Goal: Check status: Check status

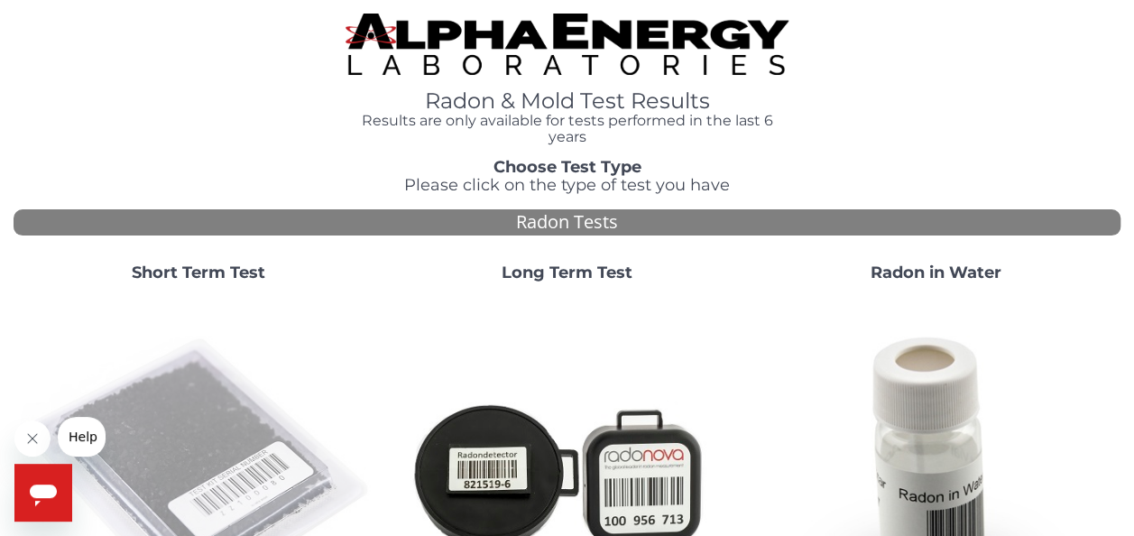
click at [231, 439] on img at bounding box center [198, 473] width 355 height 355
click at [250, 442] on img at bounding box center [198, 473] width 355 height 355
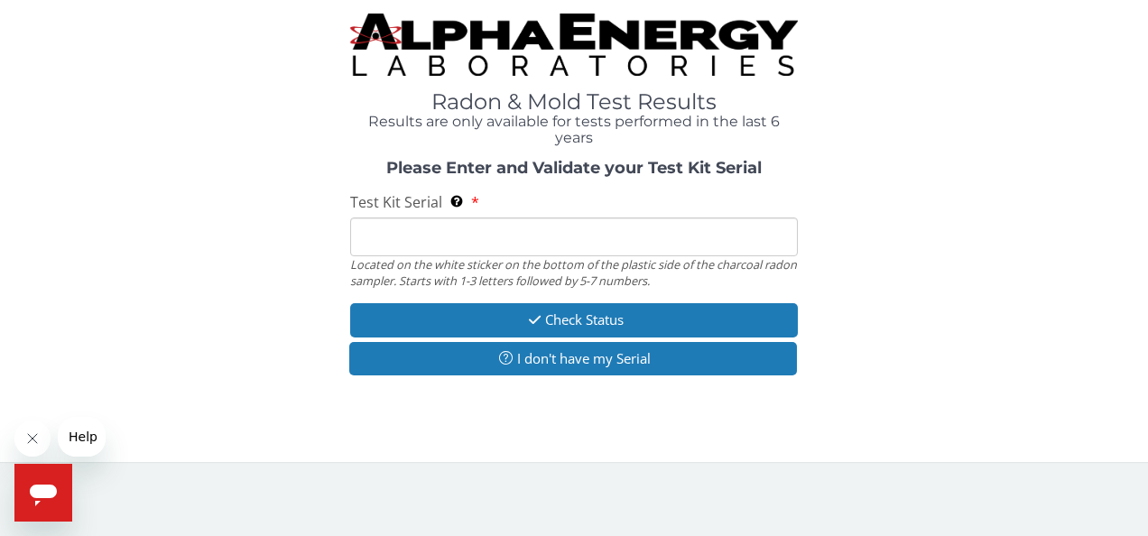
click at [497, 245] on input "Test Kit Serial Located on the white sticker on the bottom of the plastic side …" at bounding box center [574, 236] width 448 height 39
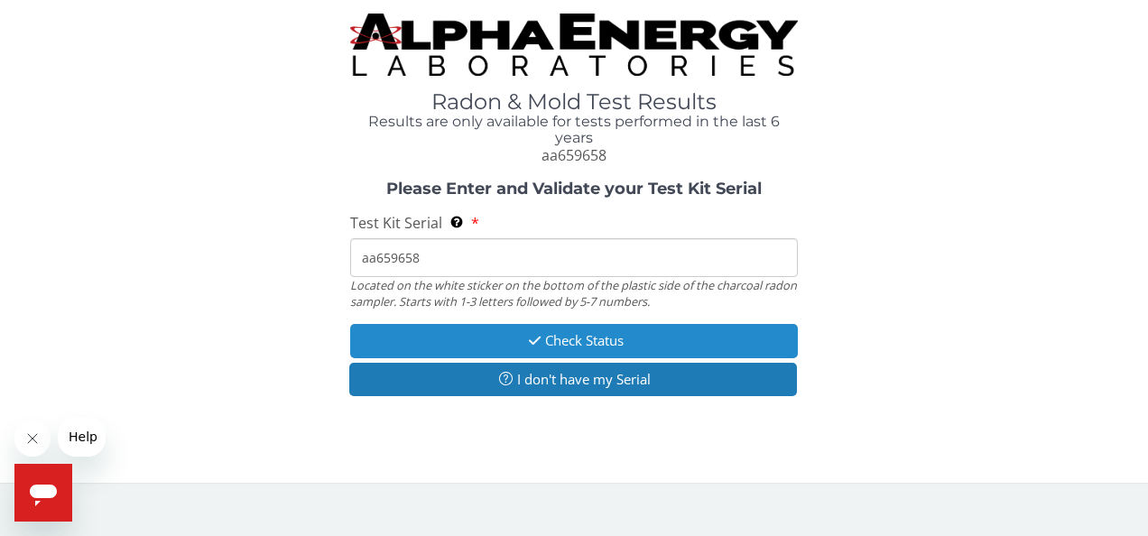
type input "aa659658"
click at [582, 341] on button "Check Status" at bounding box center [574, 340] width 448 height 33
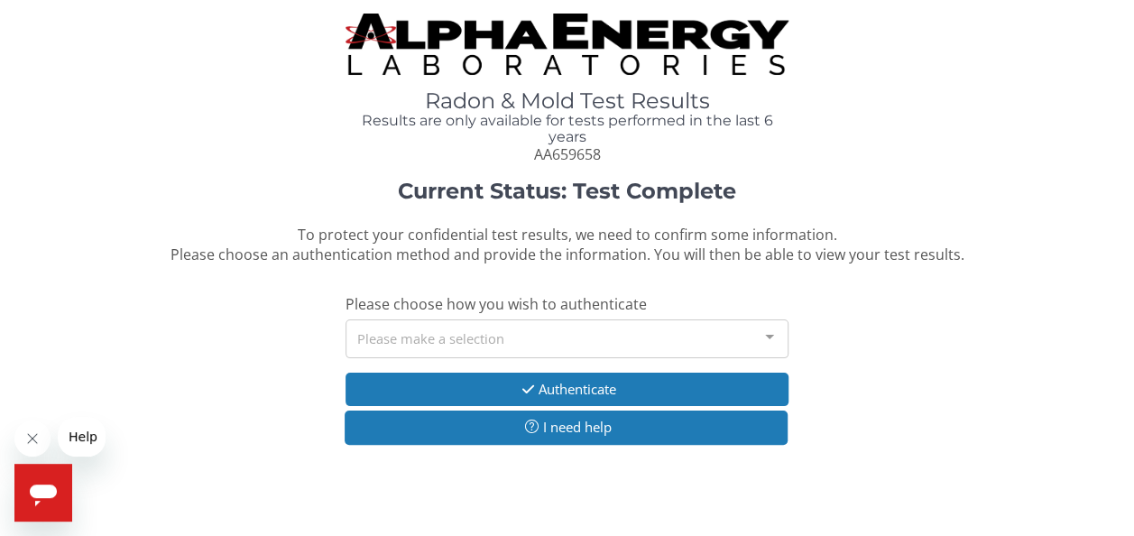
click at [582, 341] on div "Please make a selection" at bounding box center [567, 338] width 443 height 39
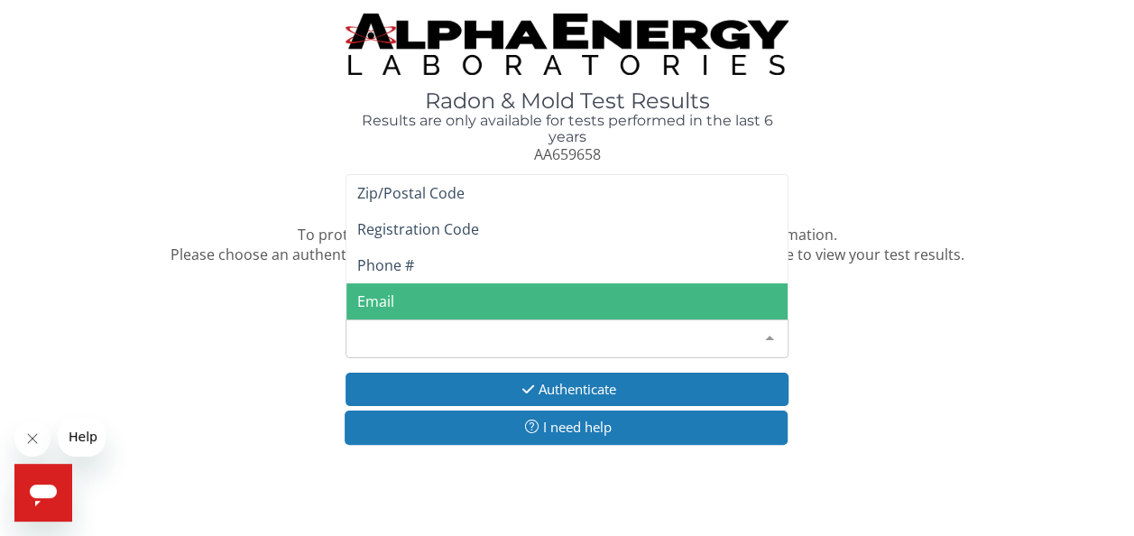
click at [555, 306] on span "Email" at bounding box center [566, 301] width 441 height 36
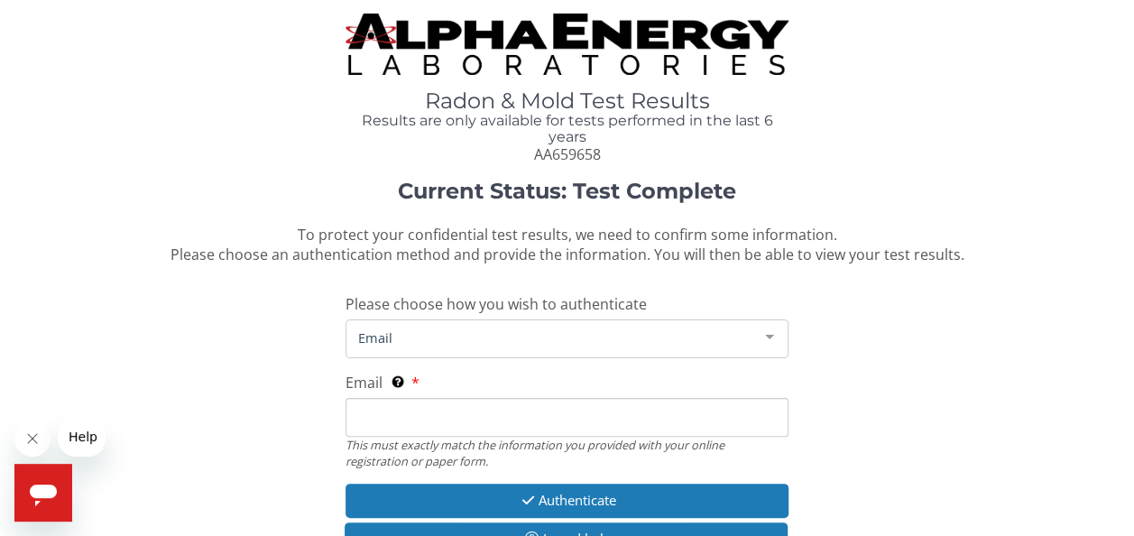
click at [549, 416] on input "Email This must exactly match the information you provided with your online reg…" at bounding box center [567, 417] width 443 height 39
type input "rpierce@thompsonthrift.com"
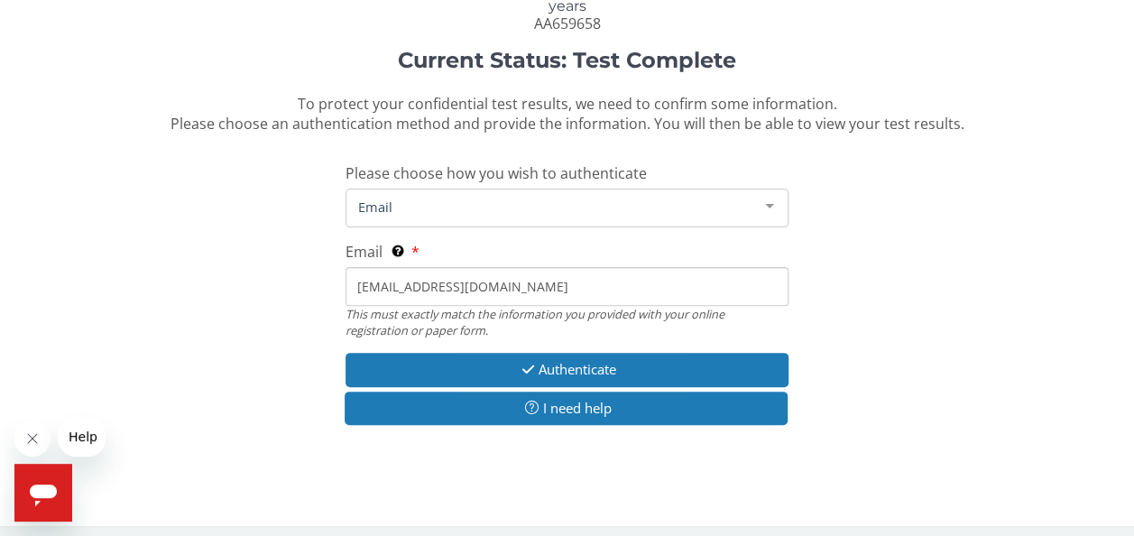
scroll to position [139, 0]
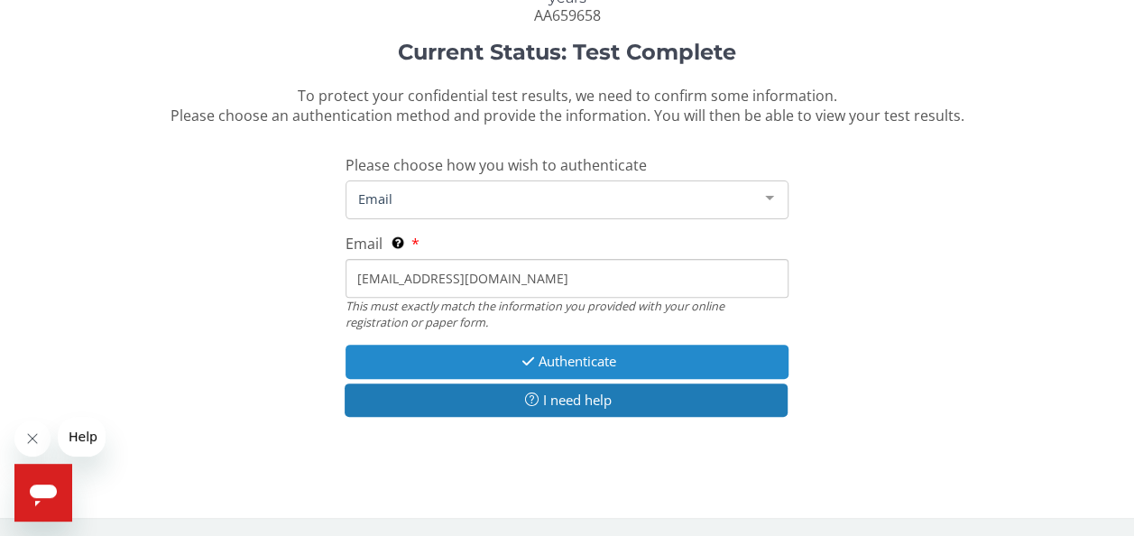
click at [585, 362] on button "Authenticate" at bounding box center [567, 361] width 443 height 33
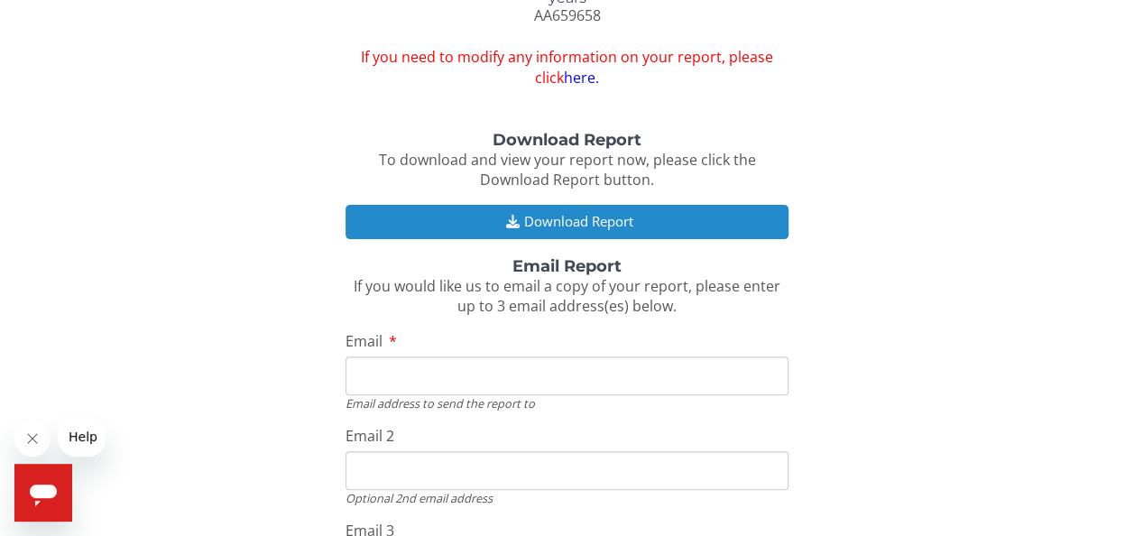
click at [571, 217] on button "Download Report" at bounding box center [567, 221] width 443 height 33
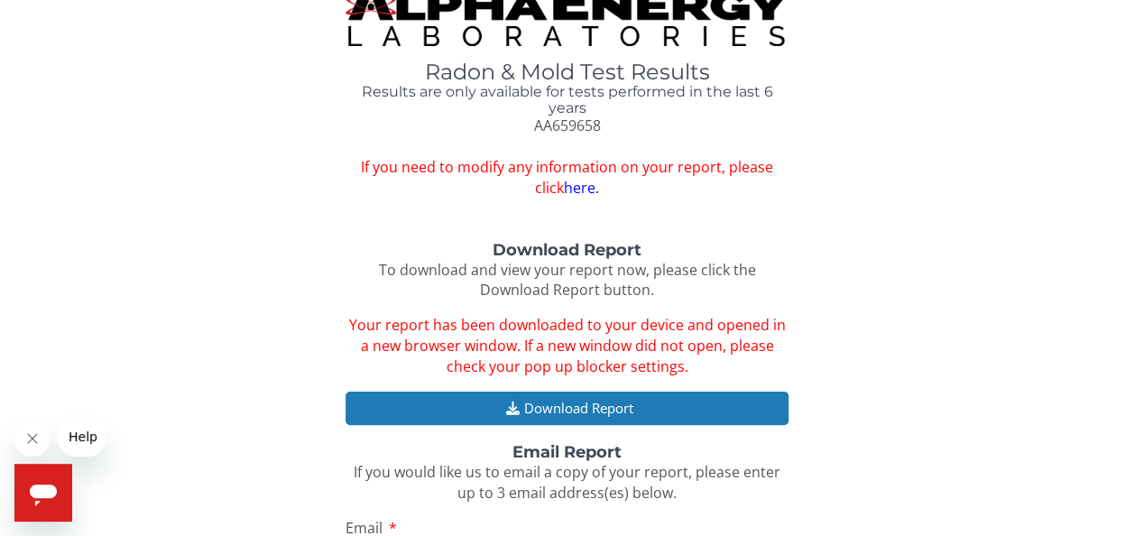
scroll to position [0, 0]
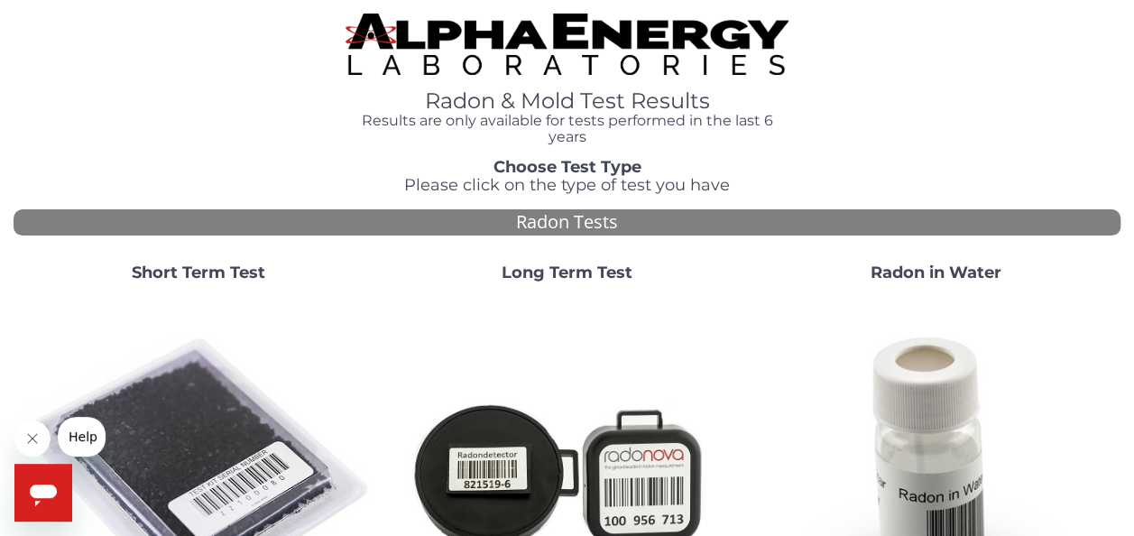
click at [200, 442] on img at bounding box center [198, 473] width 355 height 355
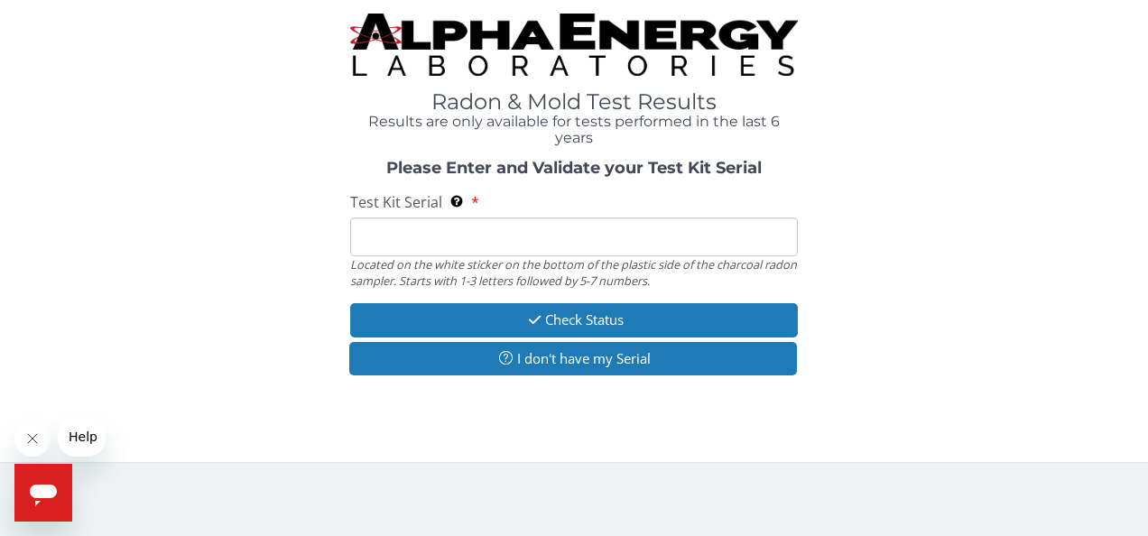
click at [559, 235] on input "Test Kit Serial Located on the white sticker on the bottom of the plastic side …" at bounding box center [574, 236] width 448 height 39
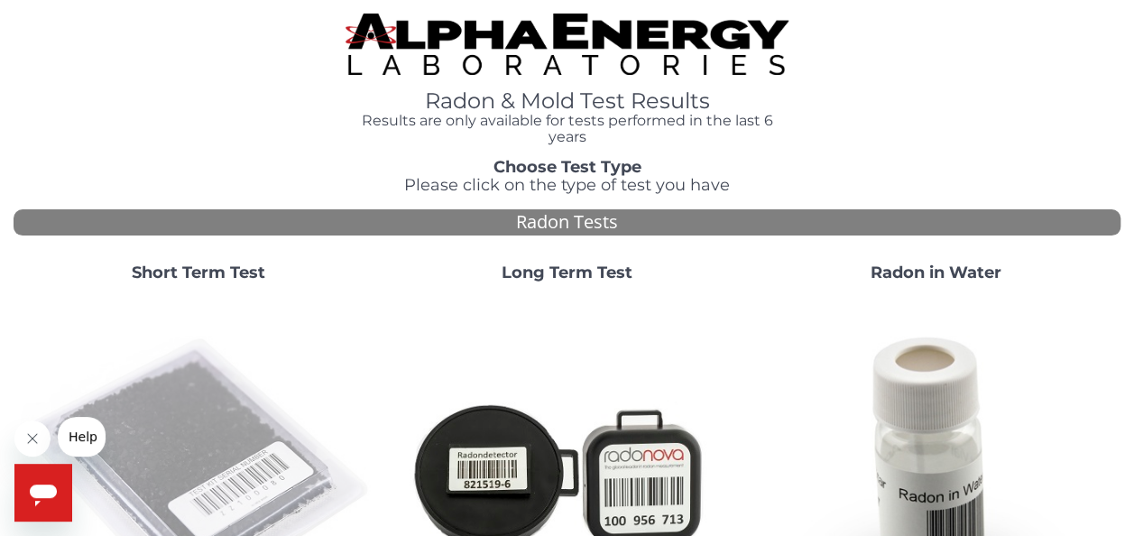
click at [201, 425] on img at bounding box center [198, 473] width 355 height 355
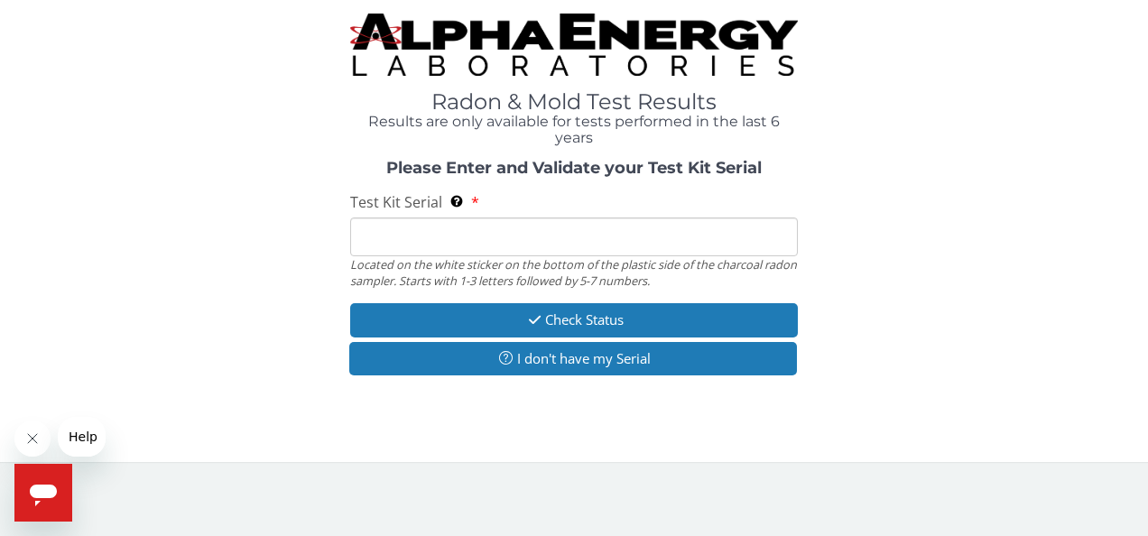
click at [406, 241] on input "Test Kit Serial Located on the white sticker on the bottom of the plastic side …" at bounding box center [574, 236] width 448 height 39
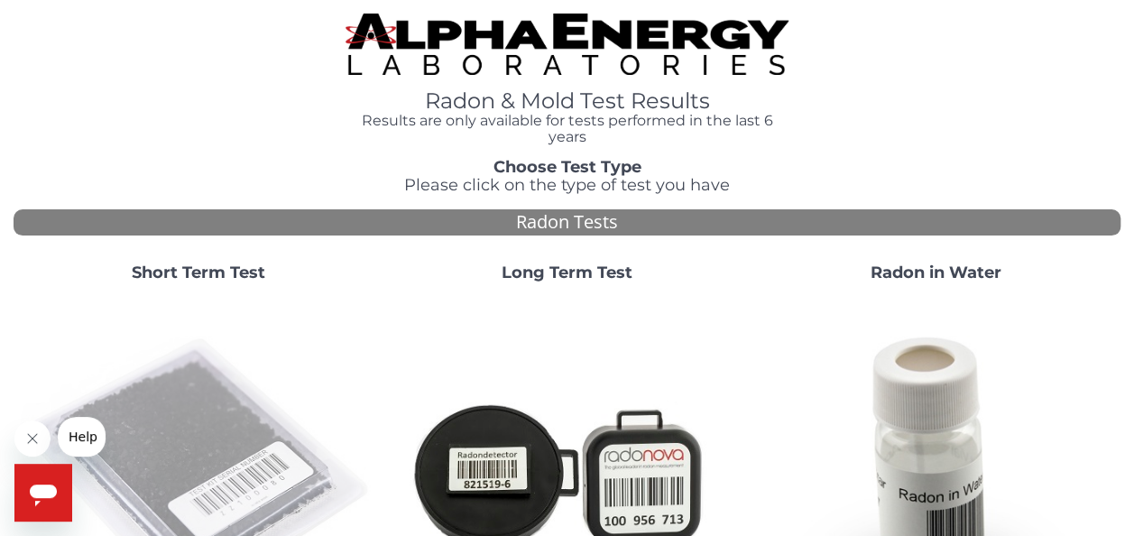
click at [248, 434] on img at bounding box center [198, 473] width 355 height 355
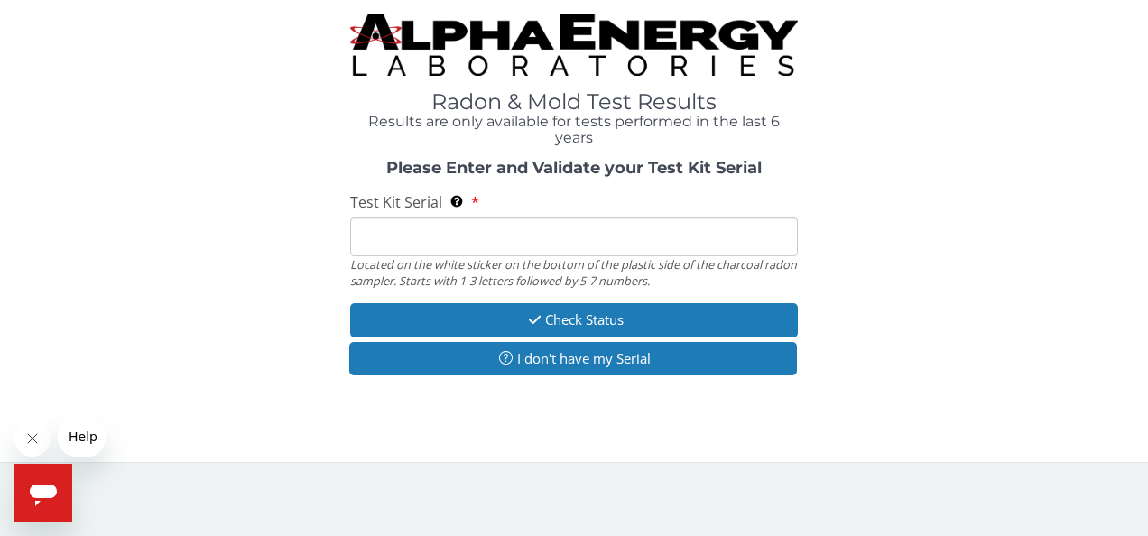
click at [614, 226] on input "Test Kit Serial Located on the white sticker on the bottom of the plastic side …" at bounding box center [574, 236] width 448 height 39
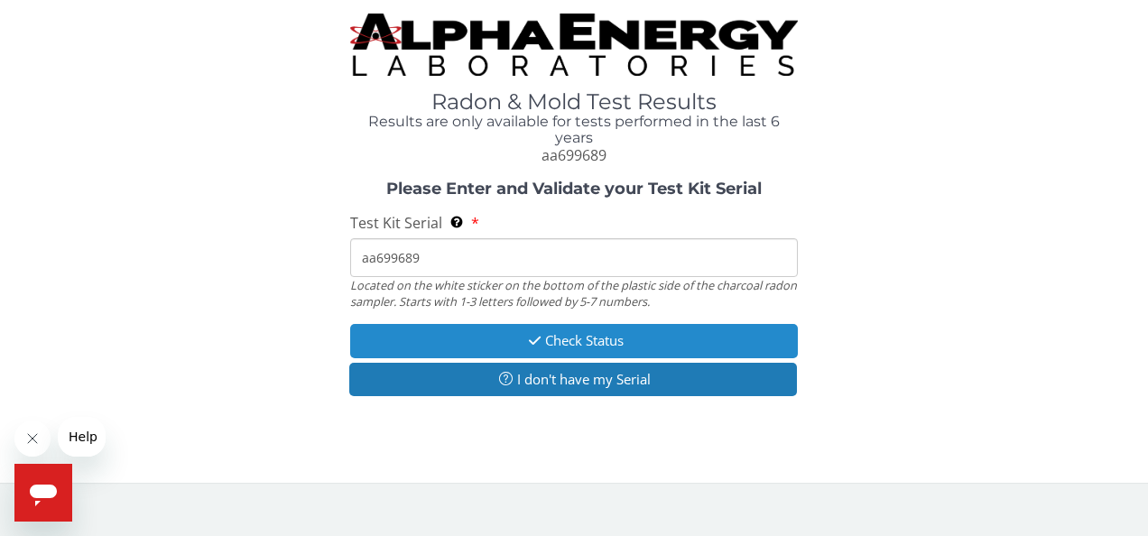
type input "aa699689"
click at [612, 333] on button "Check Status" at bounding box center [574, 340] width 448 height 33
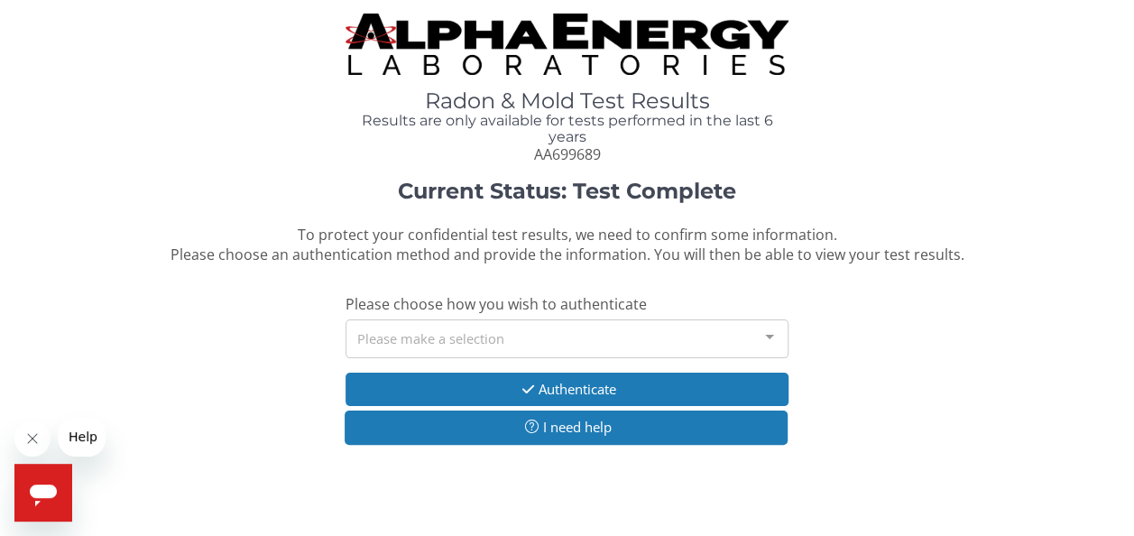
click at [612, 333] on div "Please make a selection" at bounding box center [567, 338] width 443 height 39
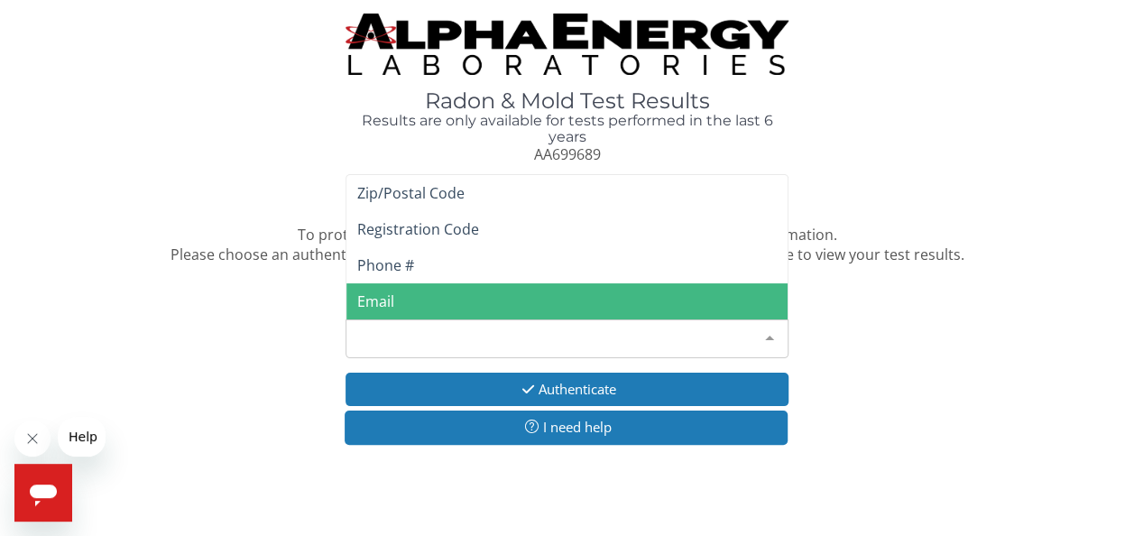
click at [605, 308] on span "Email" at bounding box center [566, 301] width 441 height 36
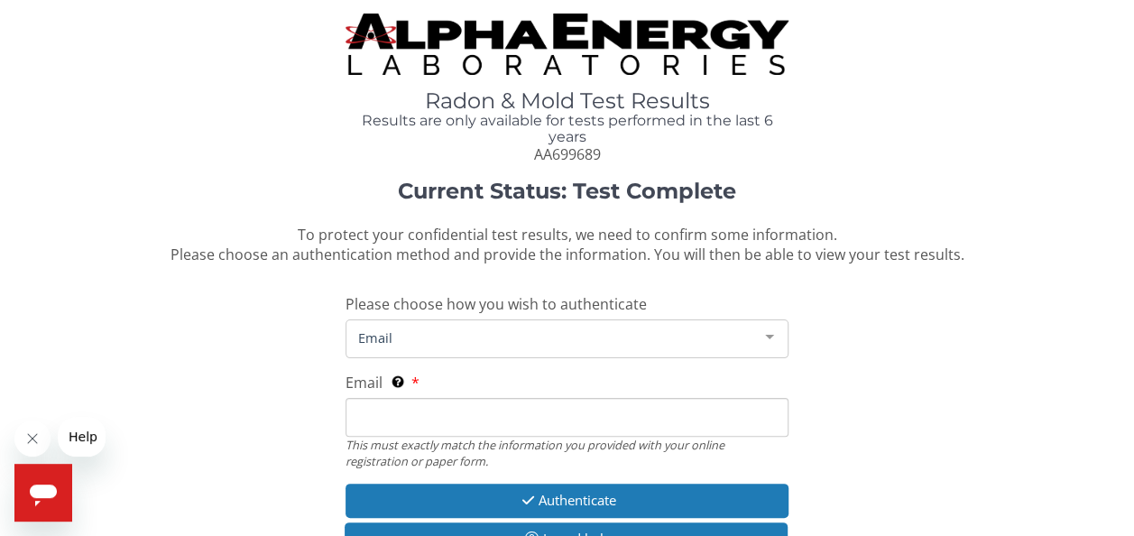
click at [574, 423] on input "Email This must exactly match the information you provided with your online reg…" at bounding box center [567, 417] width 443 height 39
type input "[EMAIL_ADDRESS][DOMAIN_NAME]"
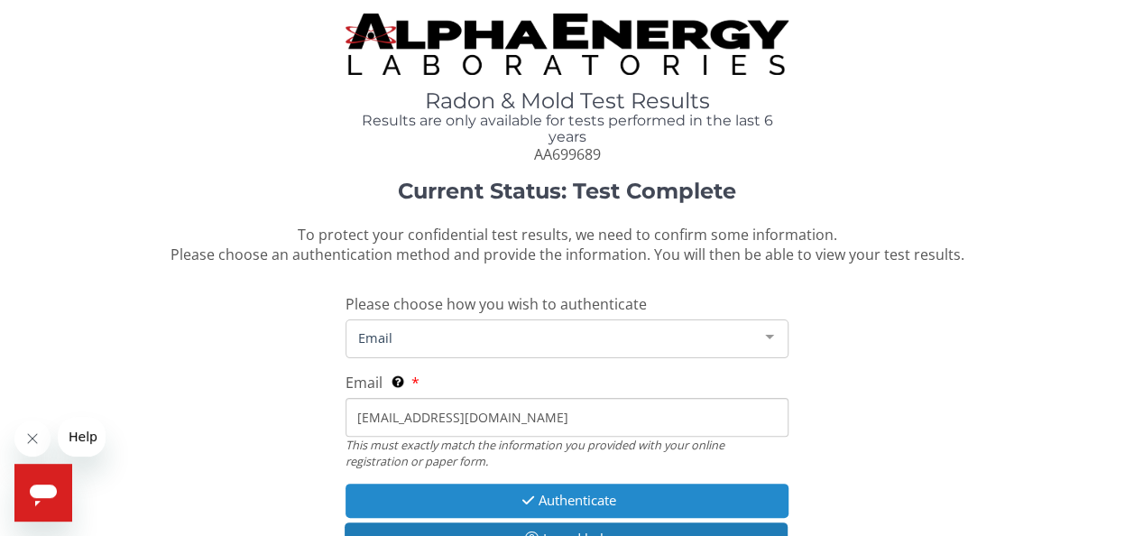
click at [584, 500] on button "Authenticate" at bounding box center [567, 500] width 443 height 33
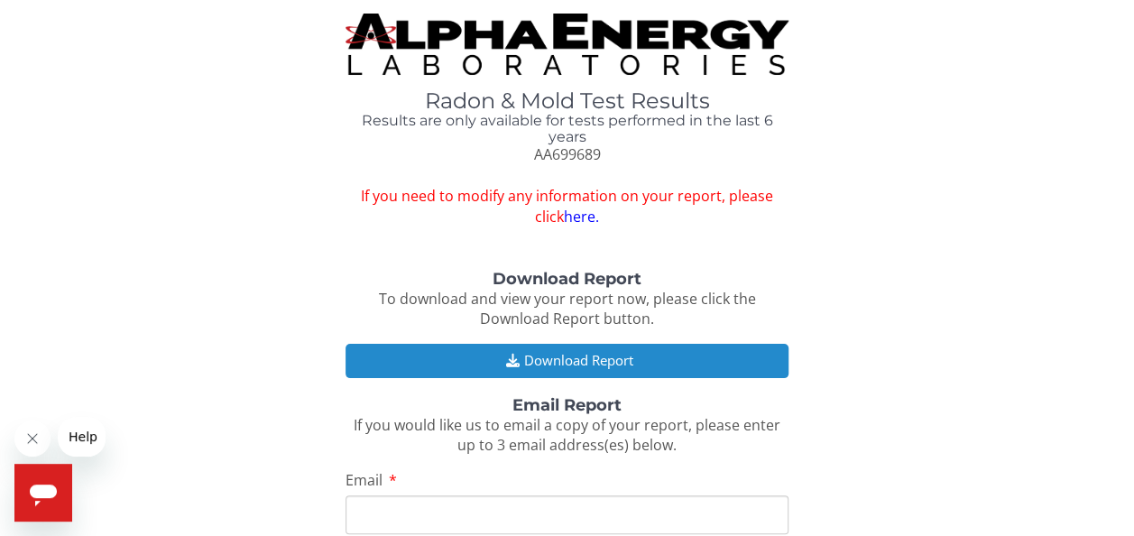
click at [574, 361] on button "Download Report" at bounding box center [567, 360] width 443 height 33
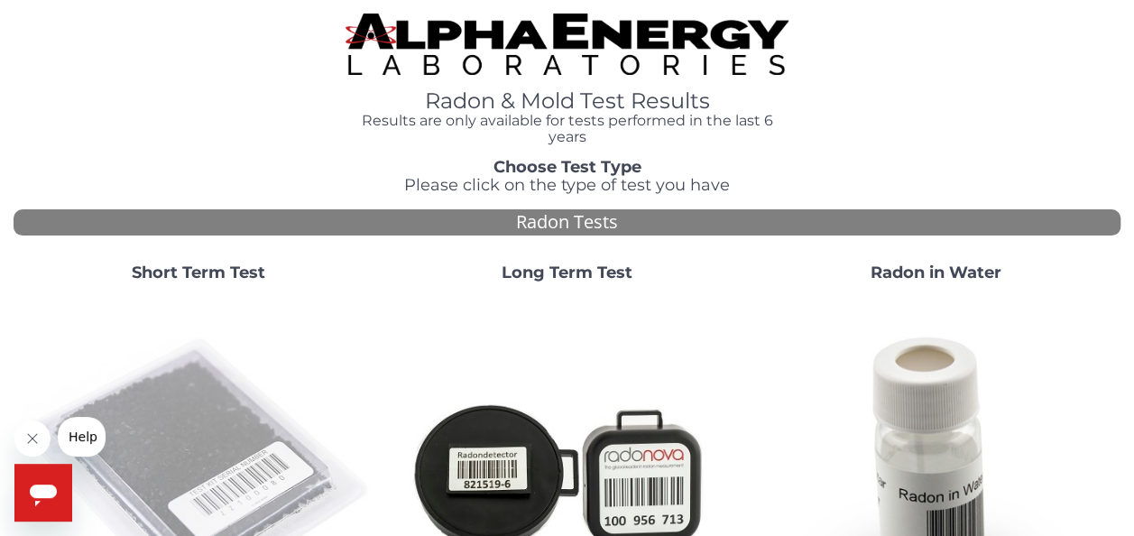
click at [260, 446] on img at bounding box center [198, 473] width 355 height 355
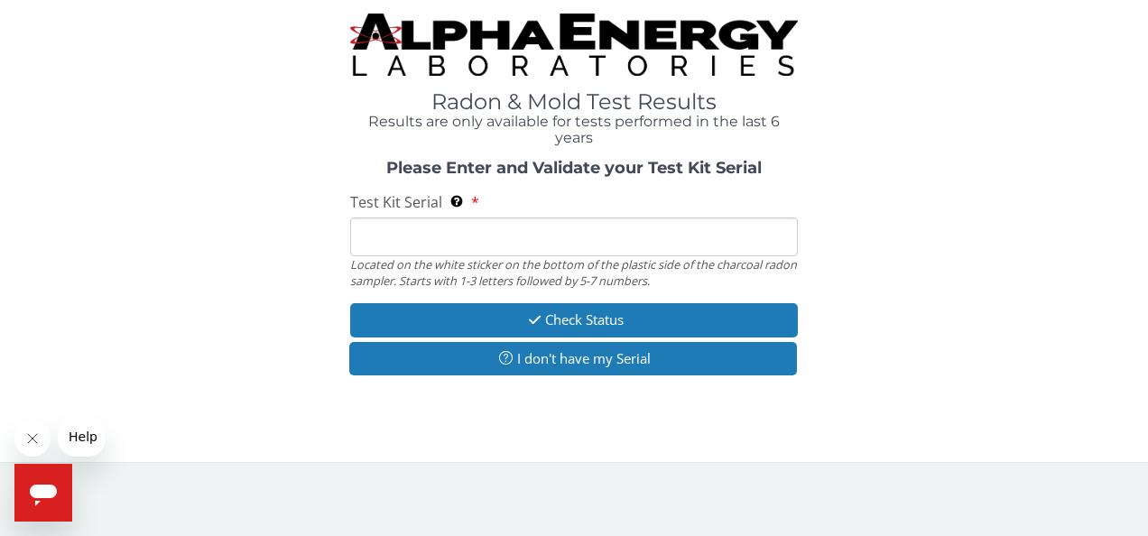
click at [553, 246] on input "Test Kit Serial Located on the white sticker on the bottom of the plastic side …" at bounding box center [574, 236] width 448 height 39
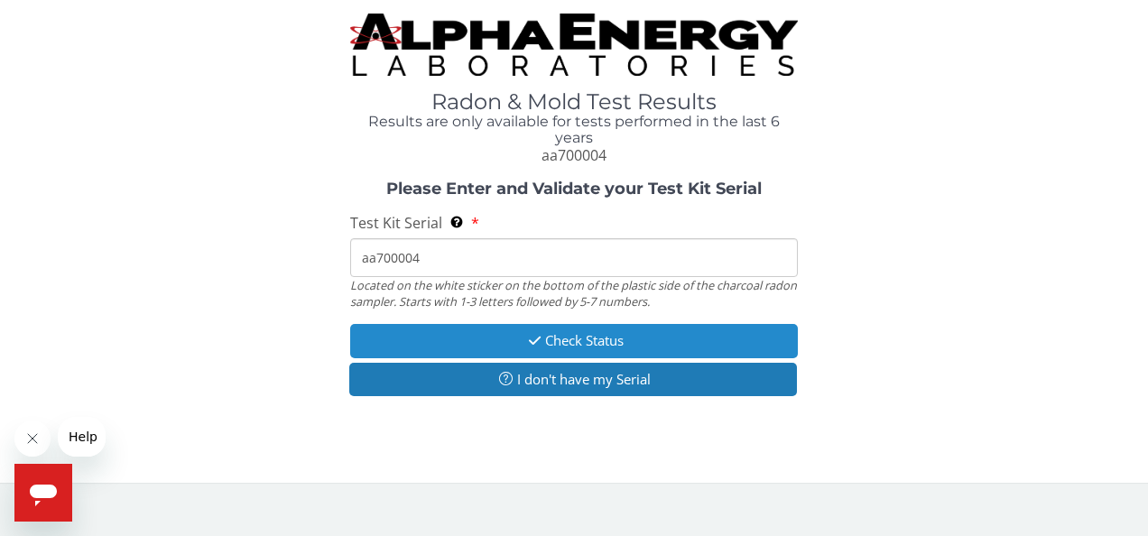
type input "aa700004"
click at [609, 344] on button "Check Status" at bounding box center [574, 340] width 448 height 33
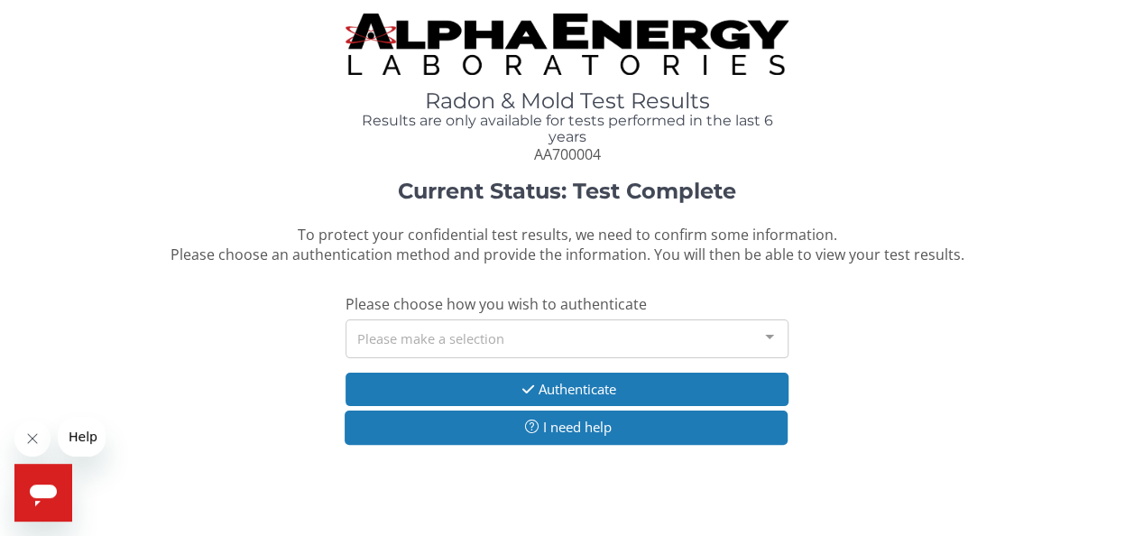
click at [607, 340] on div "Please make a selection" at bounding box center [567, 338] width 443 height 39
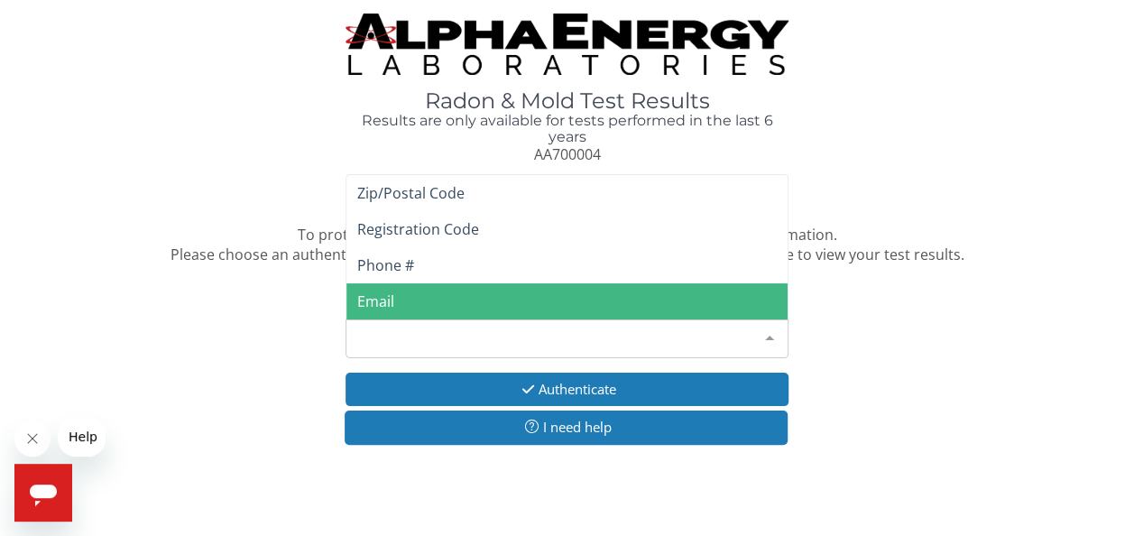
click at [599, 310] on span "Email" at bounding box center [566, 301] width 441 height 36
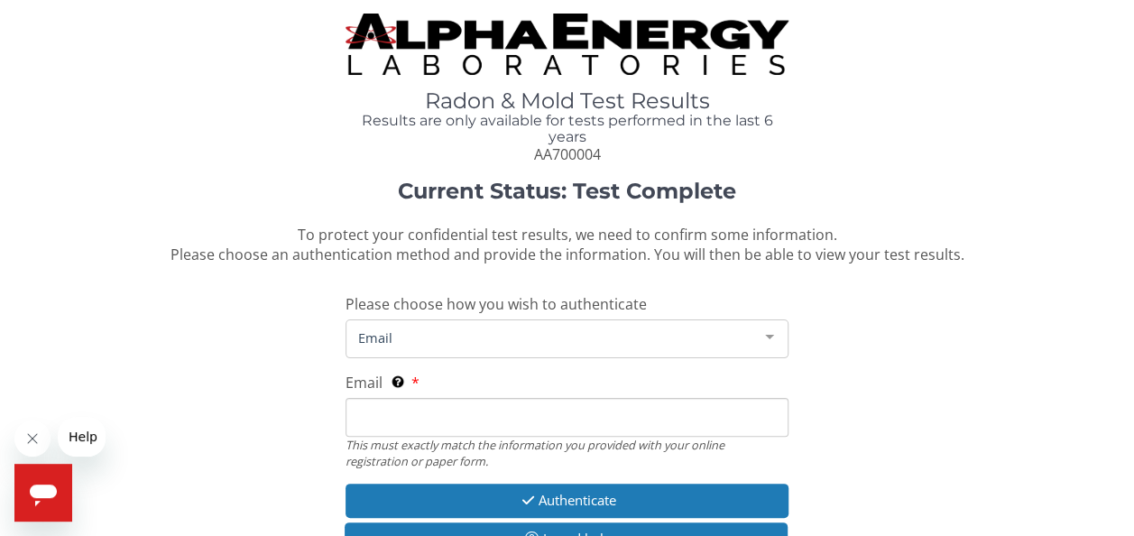
click at [603, 431] on input "Email This must exactly match the information you provided with your online reg…" at bounding box center [567, 417] width 443 height 39
type input "[EMAIL_ADDRESS][DOMAIN_NAME]"
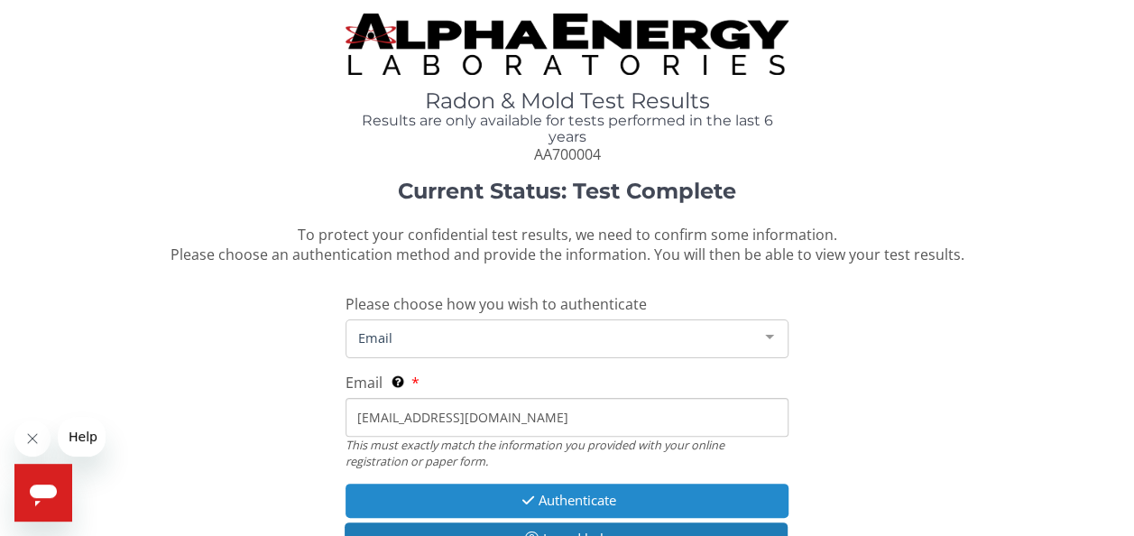
click at [577, 501] on button "Authenticate" at bounding box center [567, 500] width 443 height 33
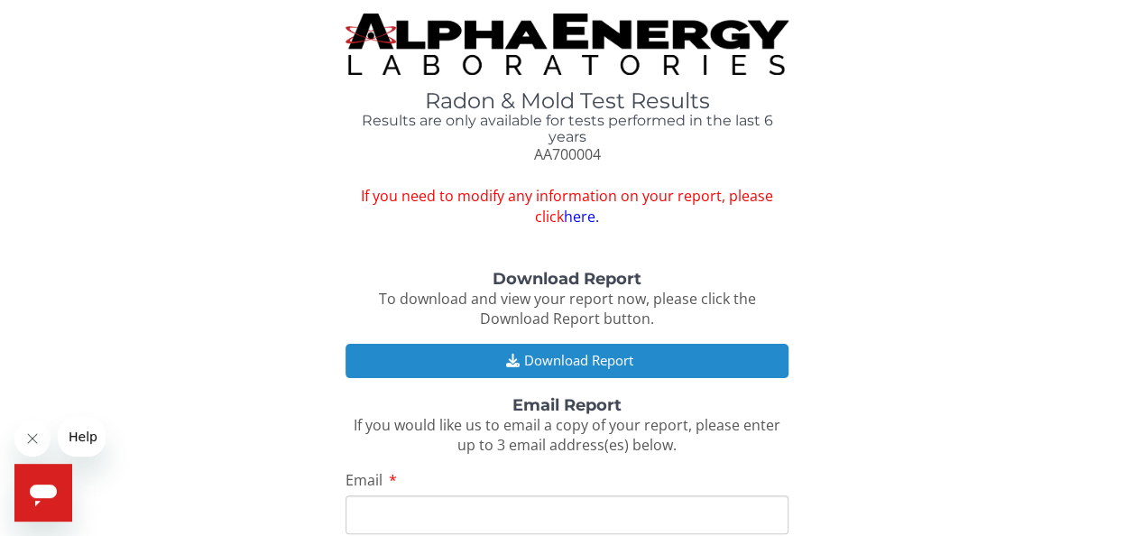
click at [568, 364] on button "Download Report" at bounding box center [567, 360] width 443 height 33
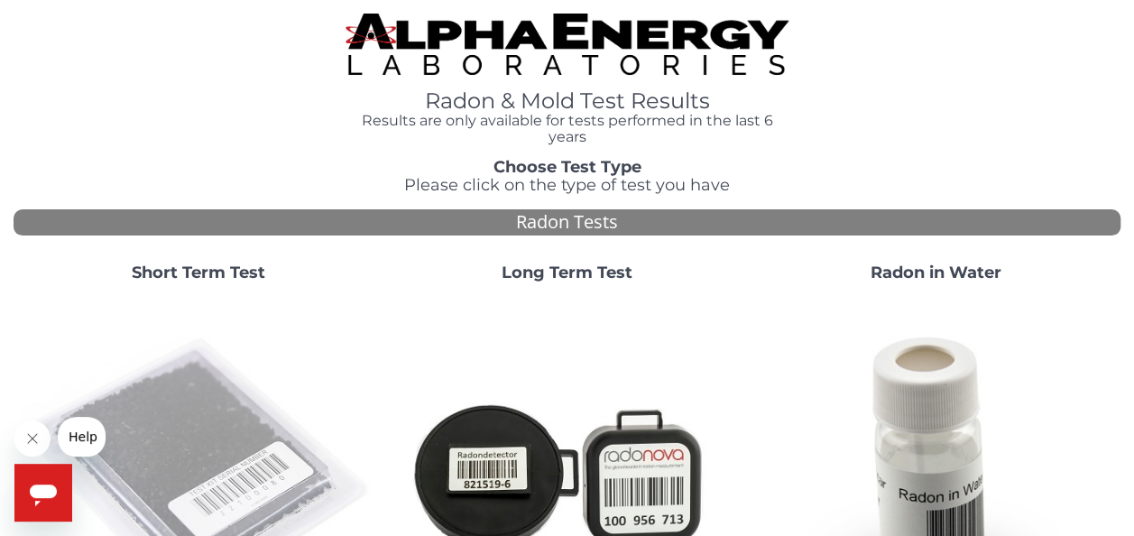
click at [217, 461] on img at bounding box center [198, 473] width 355 height 355
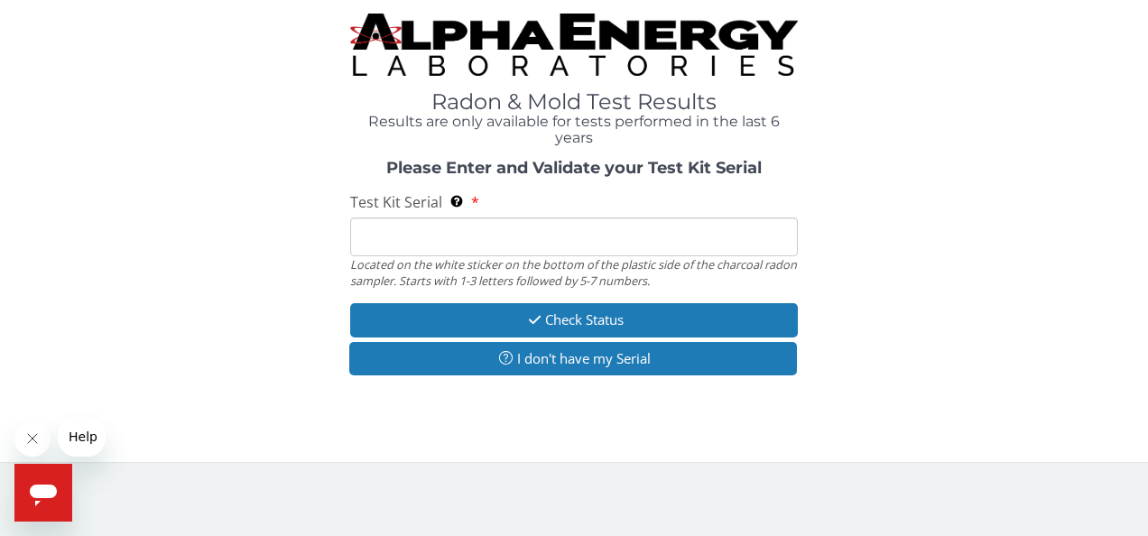
click at [580, 247] on input "Test Kit Serial Located on the white sticker on the bottom of the plastic side …" at bounding box center [574, 236] width 448 height 39
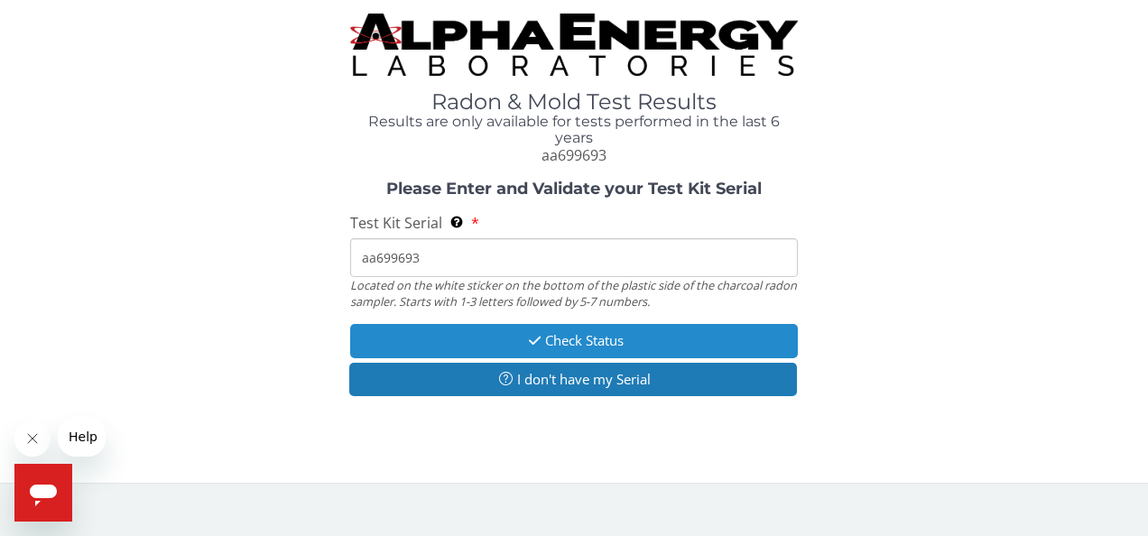
type input "aa699693"
click at [583, 341] on button "Check Status" at bounding box center [574, 340] width 448 height 33
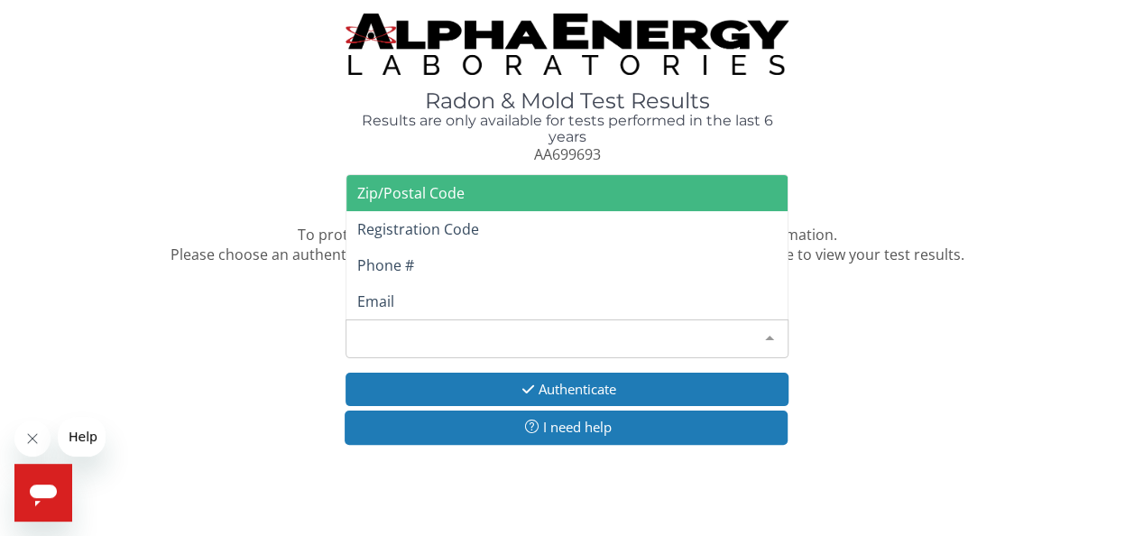
click at [583, 341] on div "Please make a selection" at bounding box center [567, 338] width 443 height 39
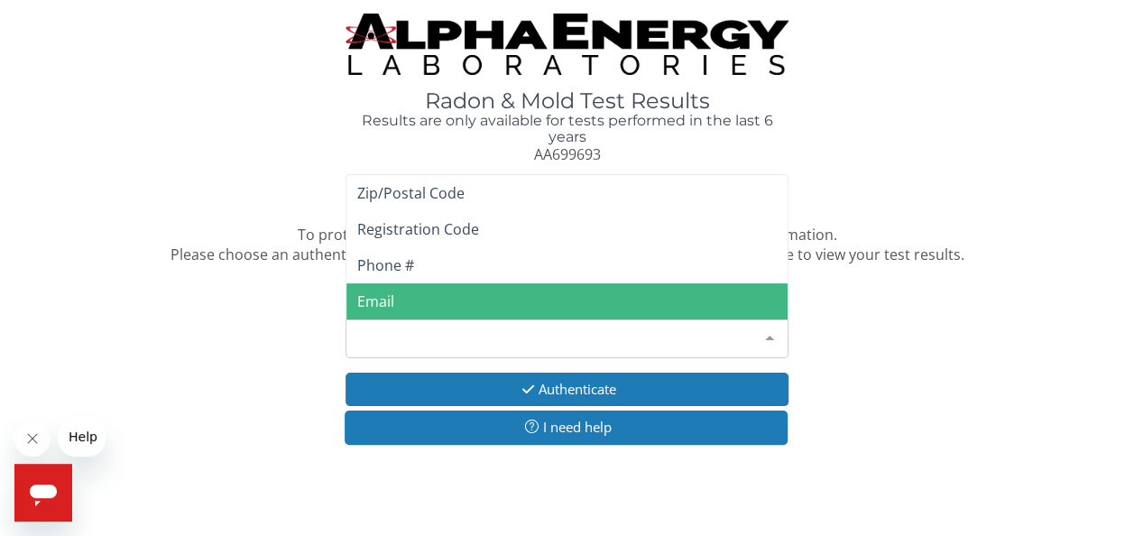
click at [575, 303] on span "Email" at bounding box center [566, 301] width 441 height 36
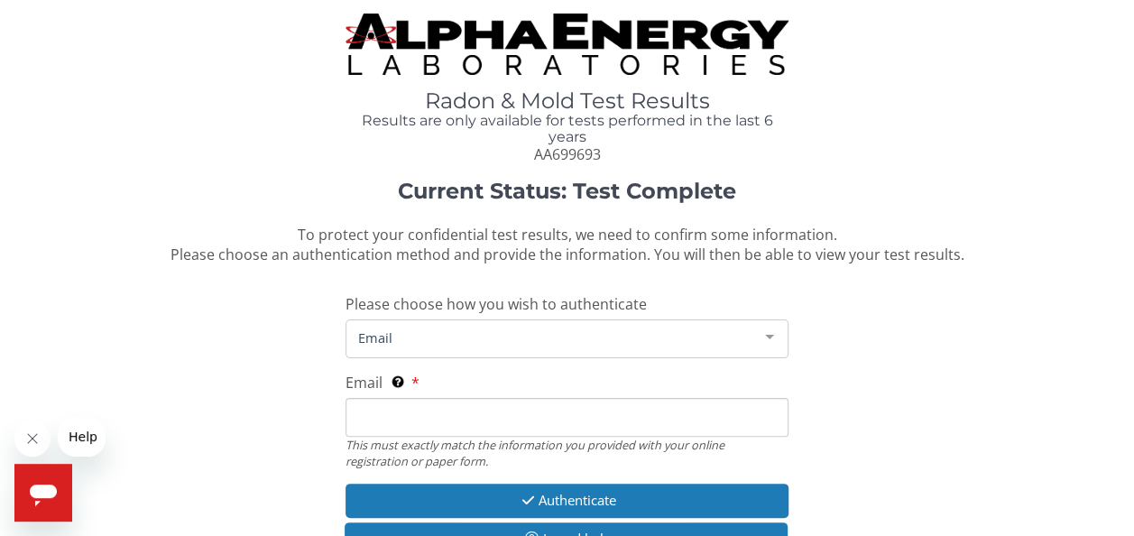
click at [568, 417] on input "Email This must exactly match the information you provided with your online reg…" at bounding box center [567, 417] width 443 height 39
type input "[EMAIL_ADDRESS][DOMAIN_NAME]"
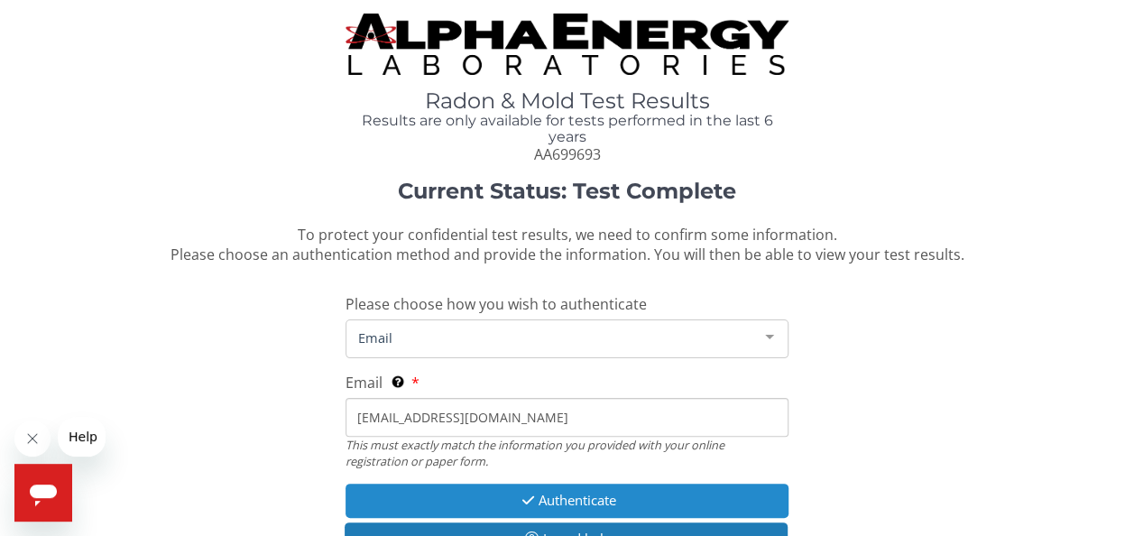
click at [573, 500] on button "Authenticate" at bounding box center [567, 500] width 443 height 33
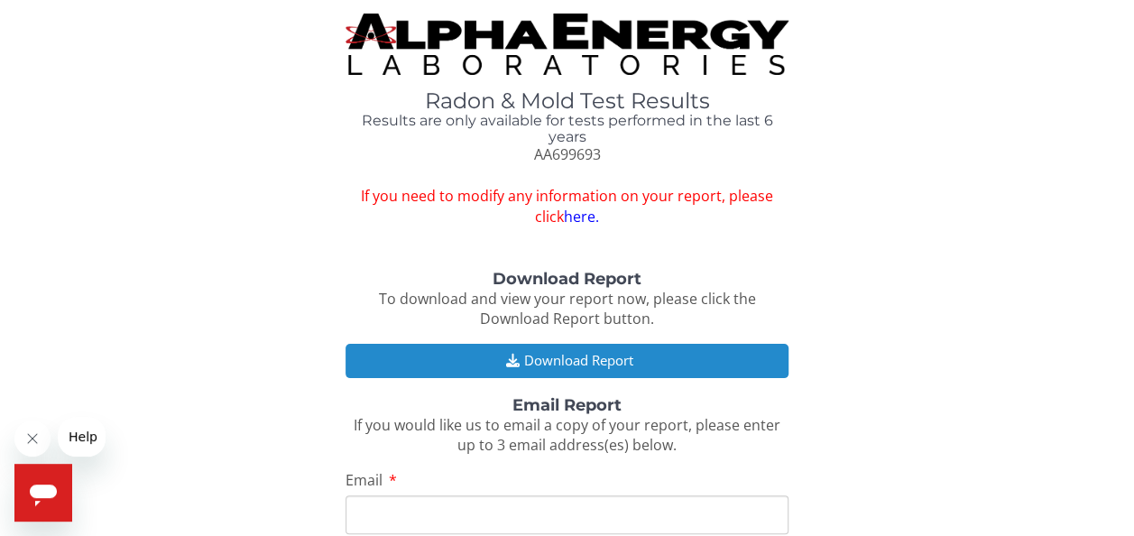
click at [562, 365] on button "Download Report" at bounding box center [567, 360] width 443 height 33
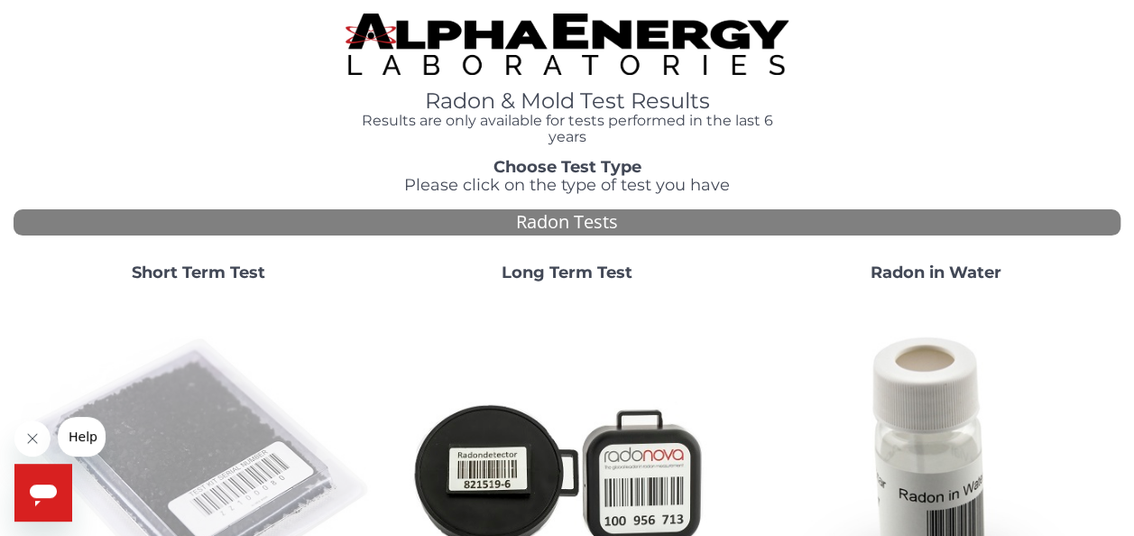
click at [243, 406] on img at bounding box center [198, 473] width 355 height 355
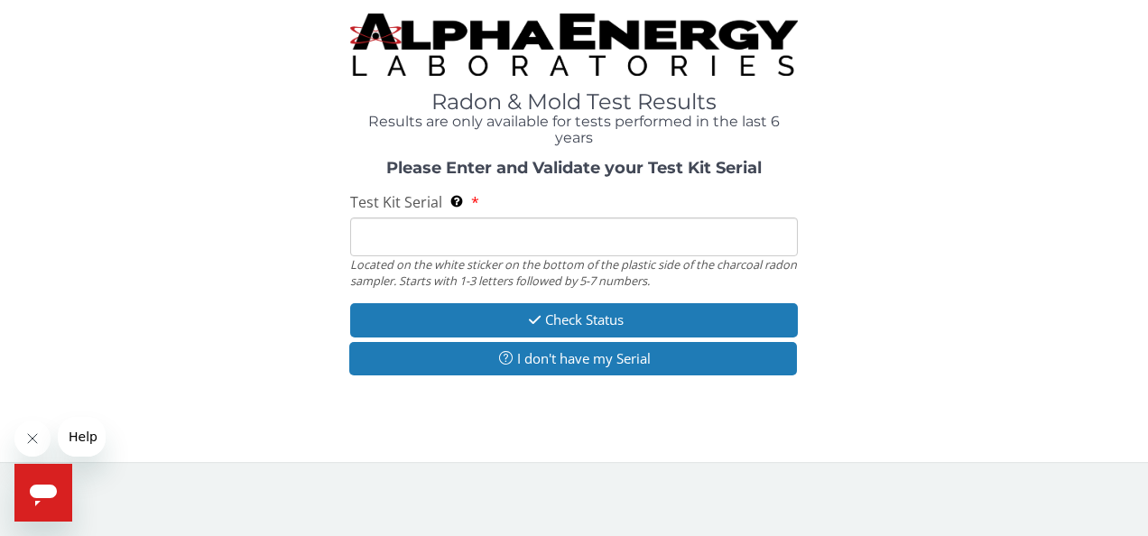
click at [598, 229] on input "Test Kit Serial Located on the white sticker on the bottom of the plastic side …" at bounding box center [574, 236] width 448 height 39
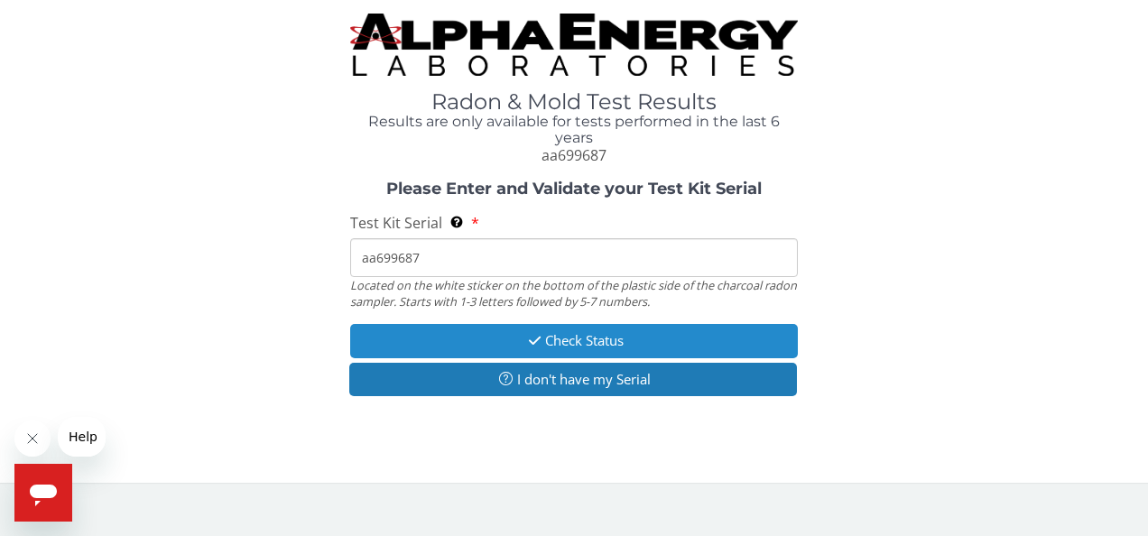
type input "aa699687"
click at [586, 337] on button "Check Status" at bounding box center [574, 340] width 448 height 33
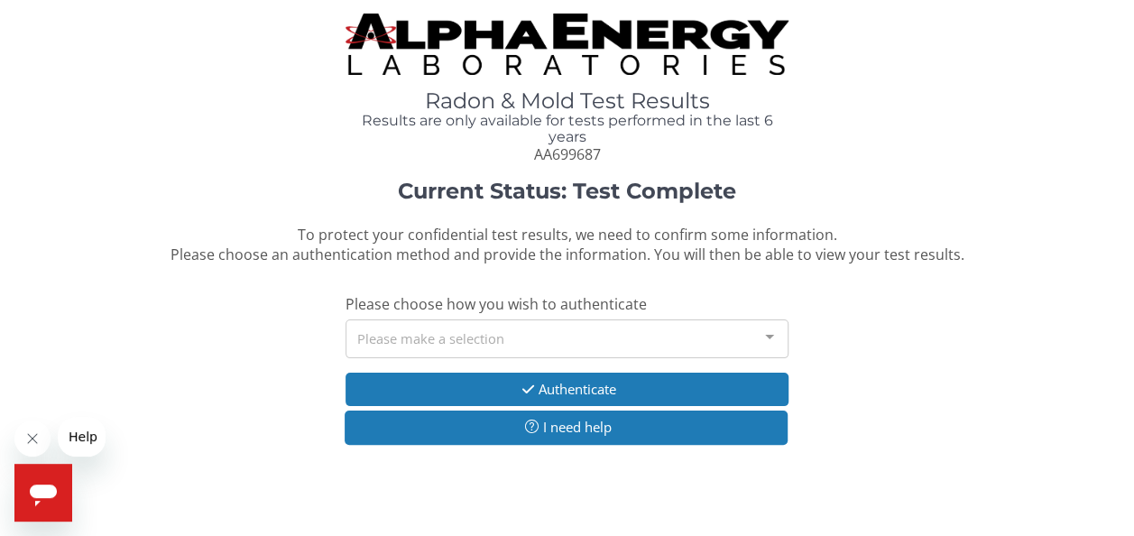
click at [586, 337] on div "Please make a selection" at bounding box center [567, 338] width 443 height 39
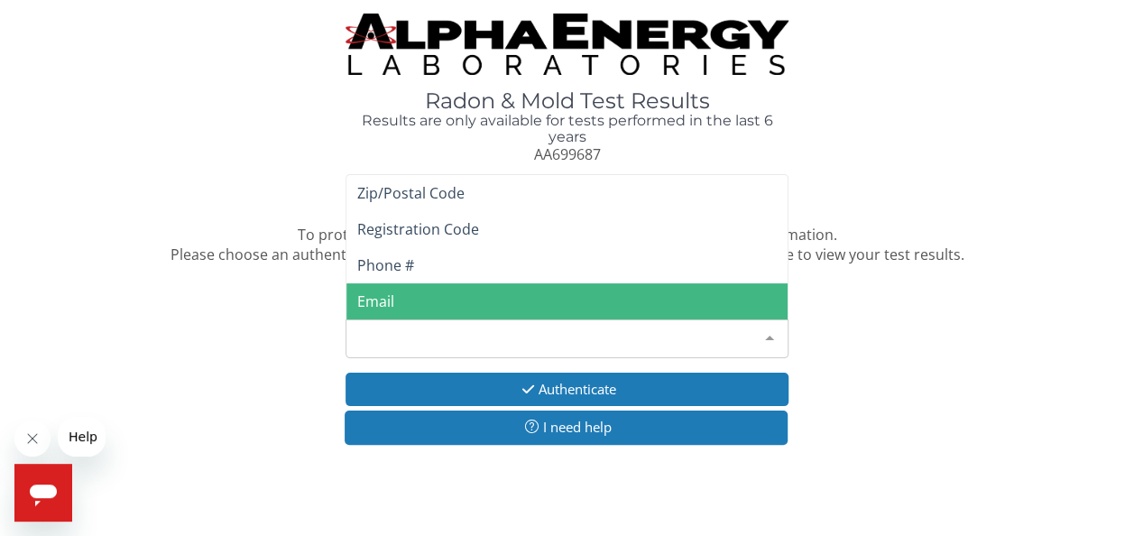
click at [579, 310] on span "Email" at bounding box center [566, 301] width 441 height 36
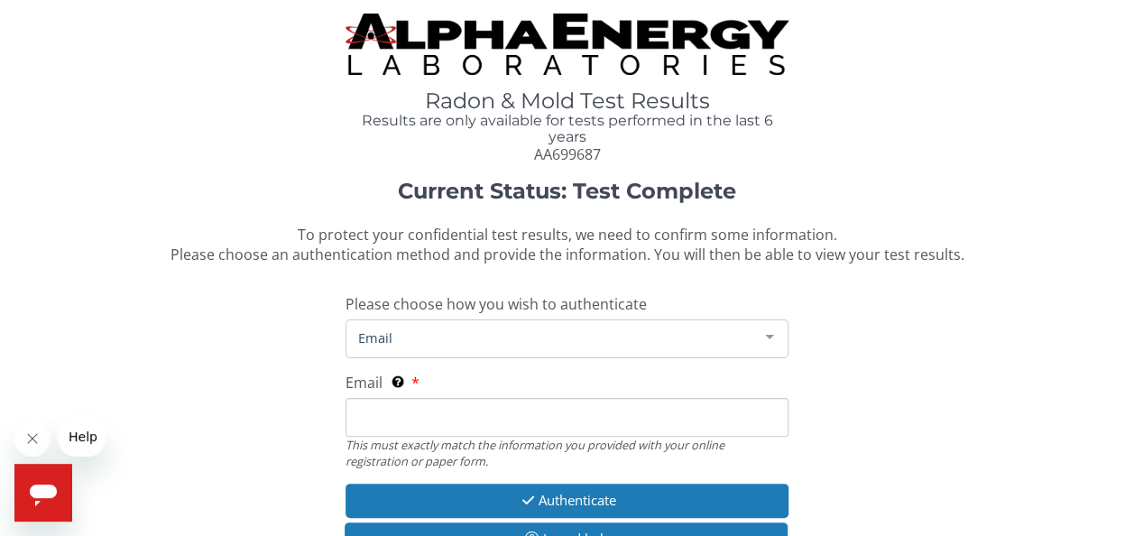
click at [548, 422] on input "Email This must exactly match the information you provided with your online reg…" at bounding box center [567, 417] width 443 height 39
type input "[EMAIL_ADDRESS][DOMAIN_NAME]"
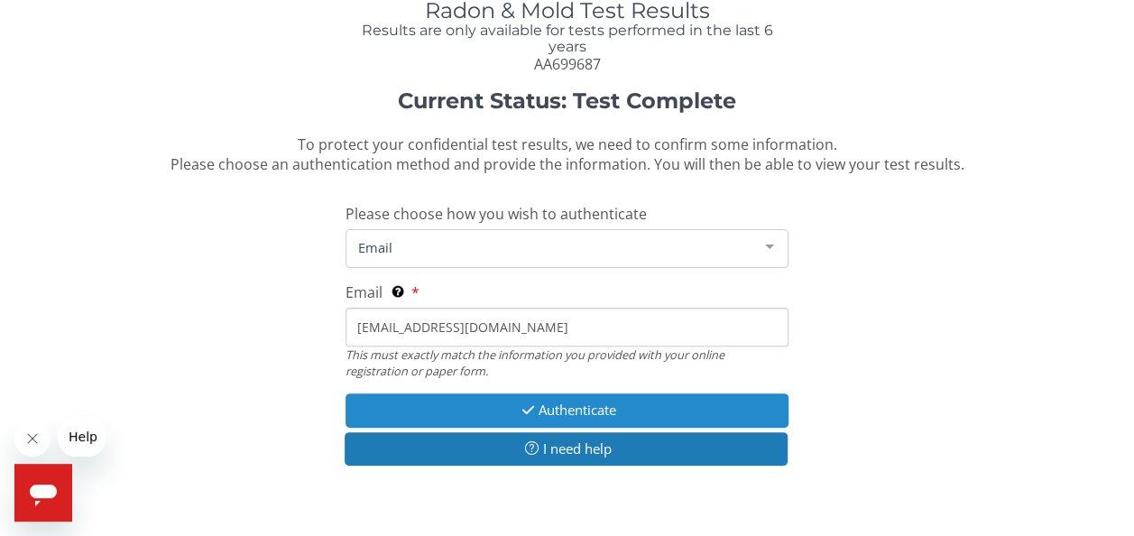
click at [563, 413] on button "Authenticate" at bounding box center [567, 409] width 443 height 33
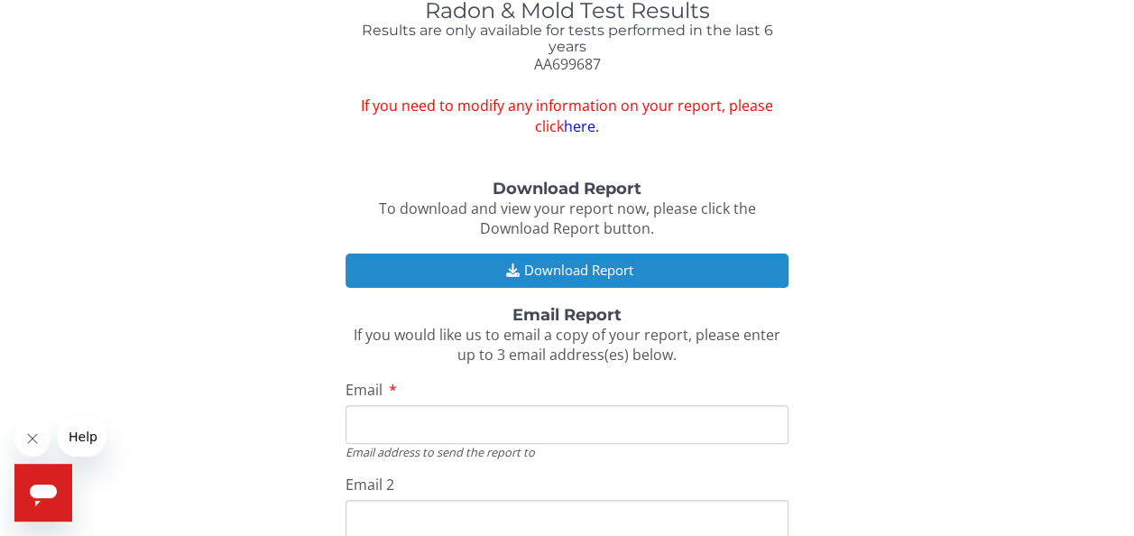
click at [581, 272] on button "Download Report" at bounding box center [567, 270] width 443 height 33
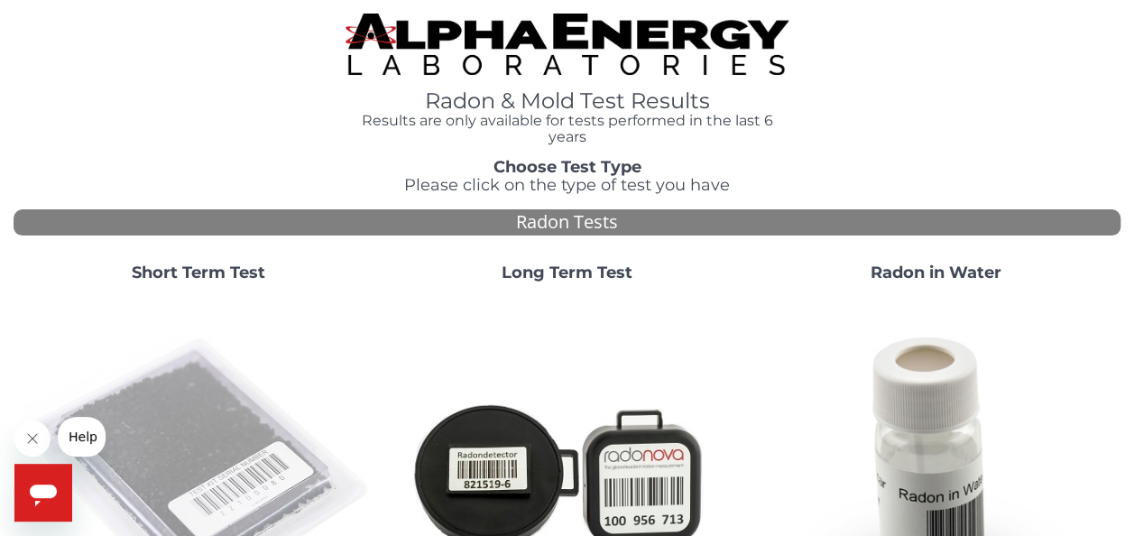
click at [245, 442] on img at bounding box center [198, 473] width 355 height 355
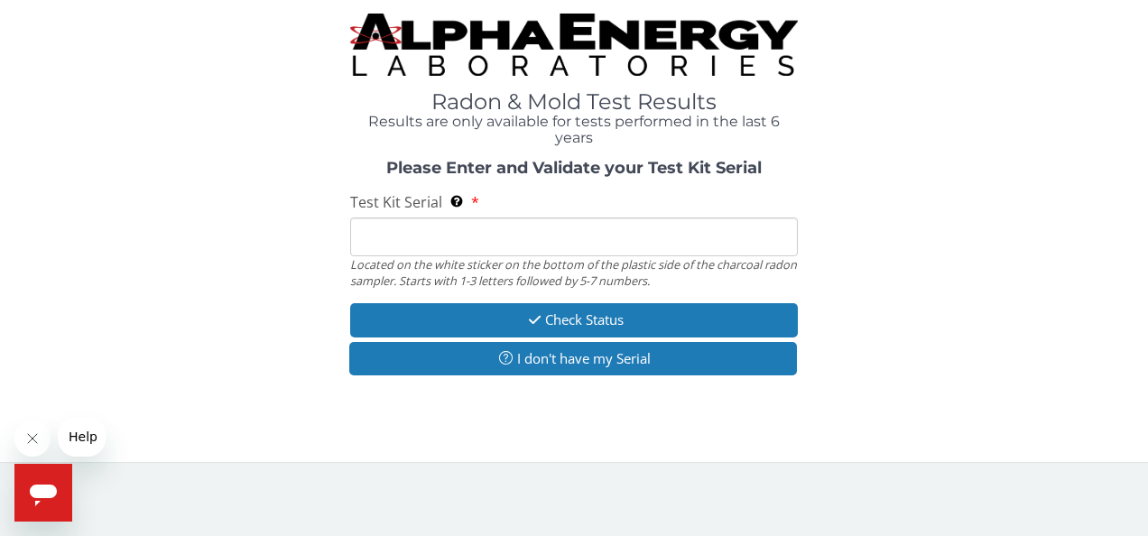
click at [525, 242] on input "Test Kit Serial Located on the white sticker on the bottom of the plastic side …" at bounding box center [574, 236] width 448 height 39
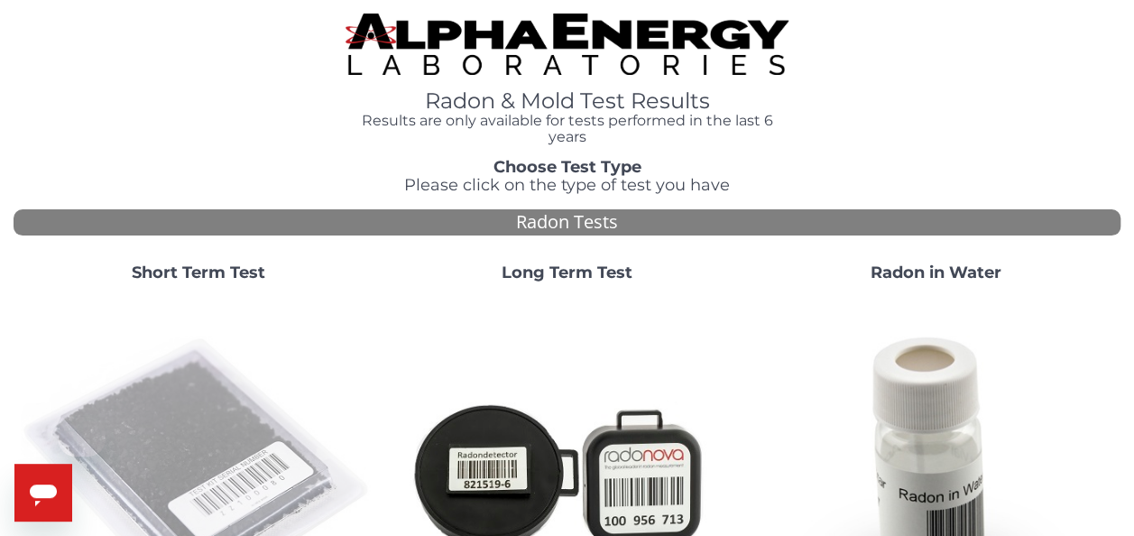
click at [169, 444] on img at bounding box center [198, 473] width 355 height 355
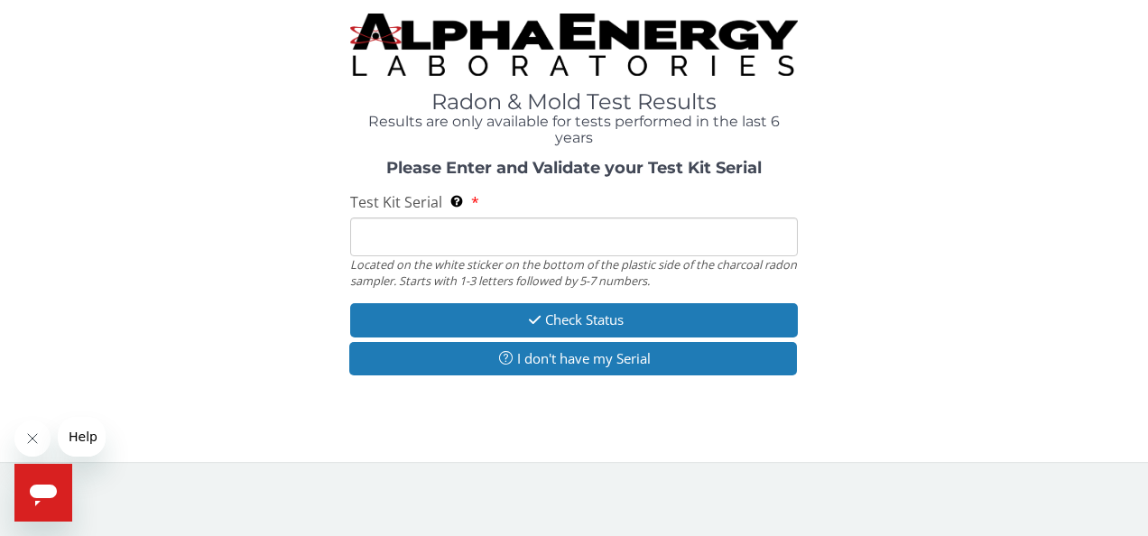
click at [424, 246] on input "Test Kit Serial Located on the white sticker on the bottom of the plastic side …" at bounding box center [574, 236] width 448 height 39
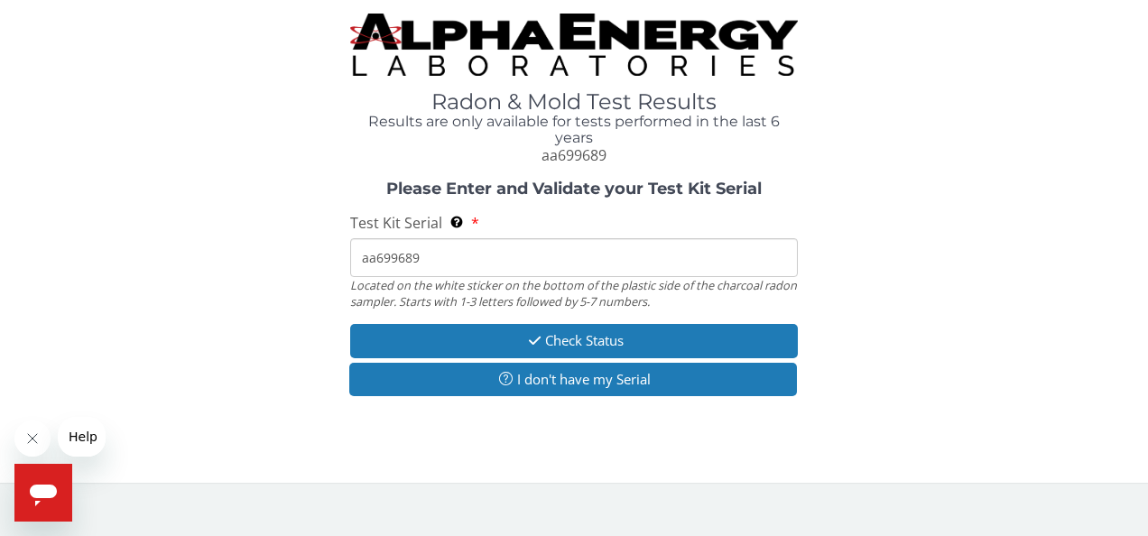
type input "aa699689"
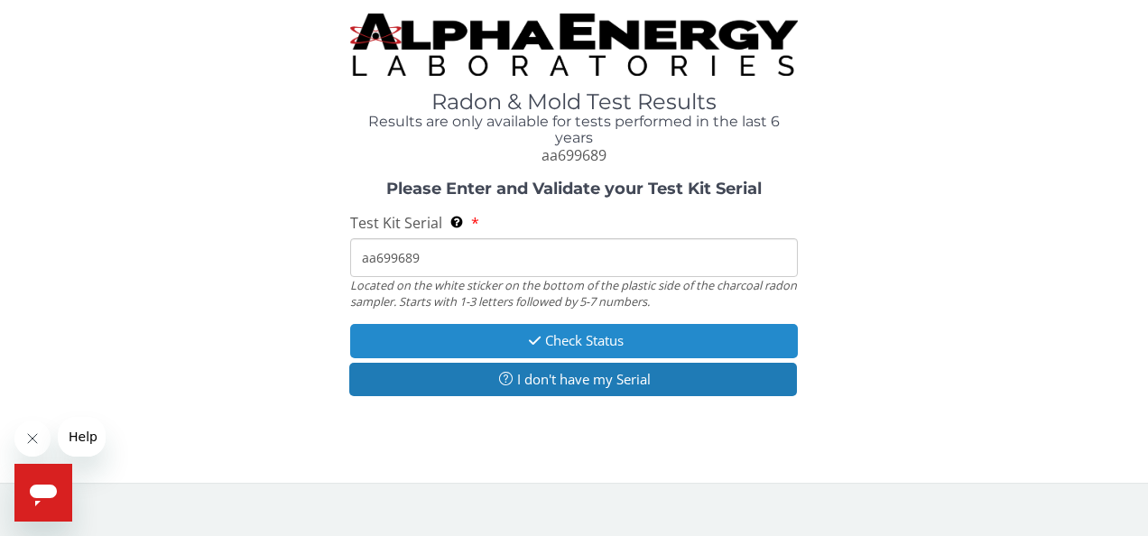
click at [581, 348] on button "Check Status" at bounding box center [574, 340] width 448 height 33
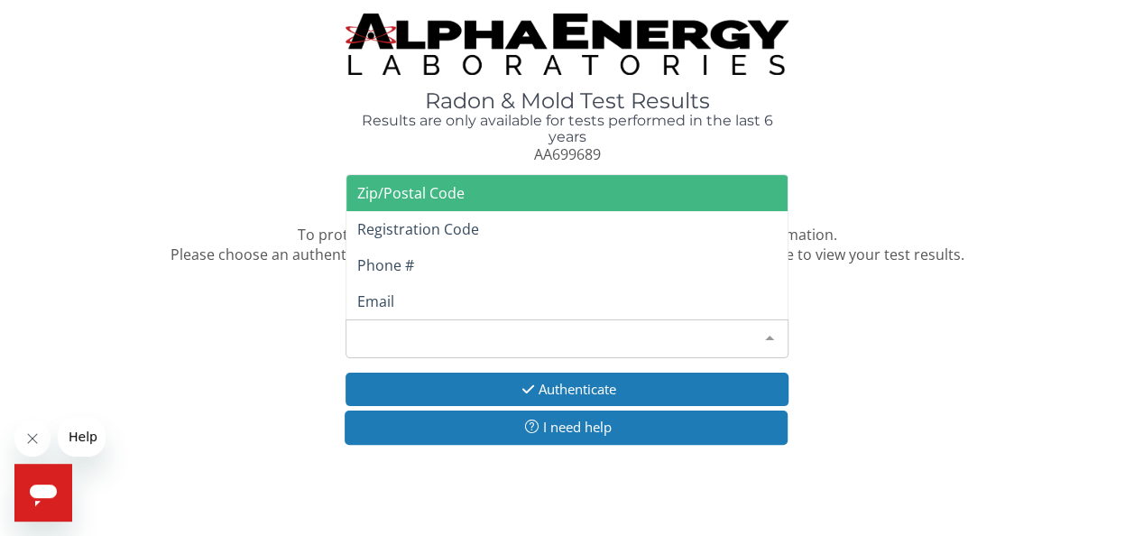
click at [585, 346] on div "Please make a selection" at bounding box center [567, 338] width 443 height 39
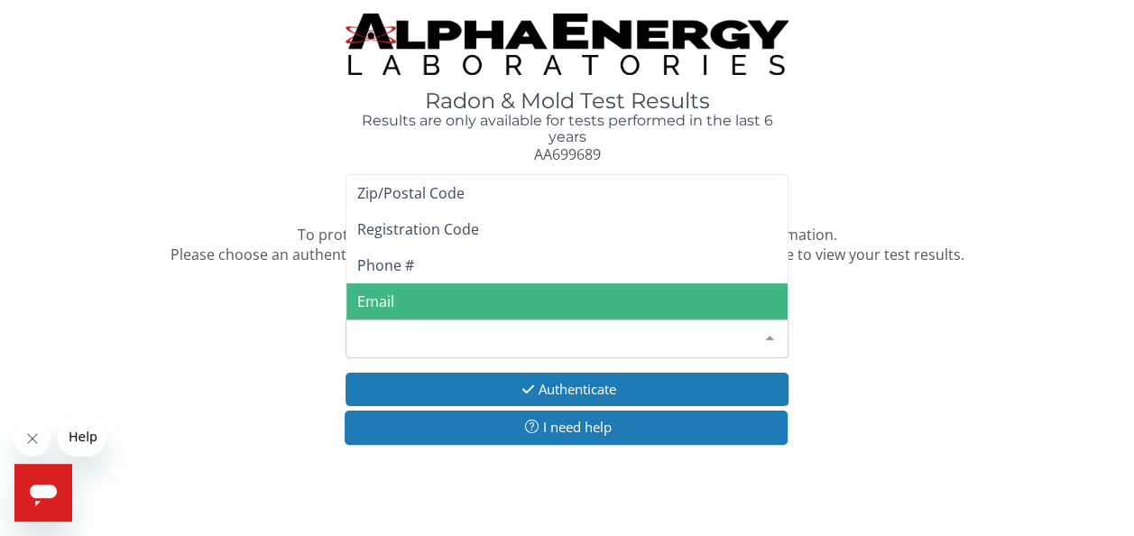
click at [581, 307] on span "Email" at bounding box center [566, 301] width 441 height 36
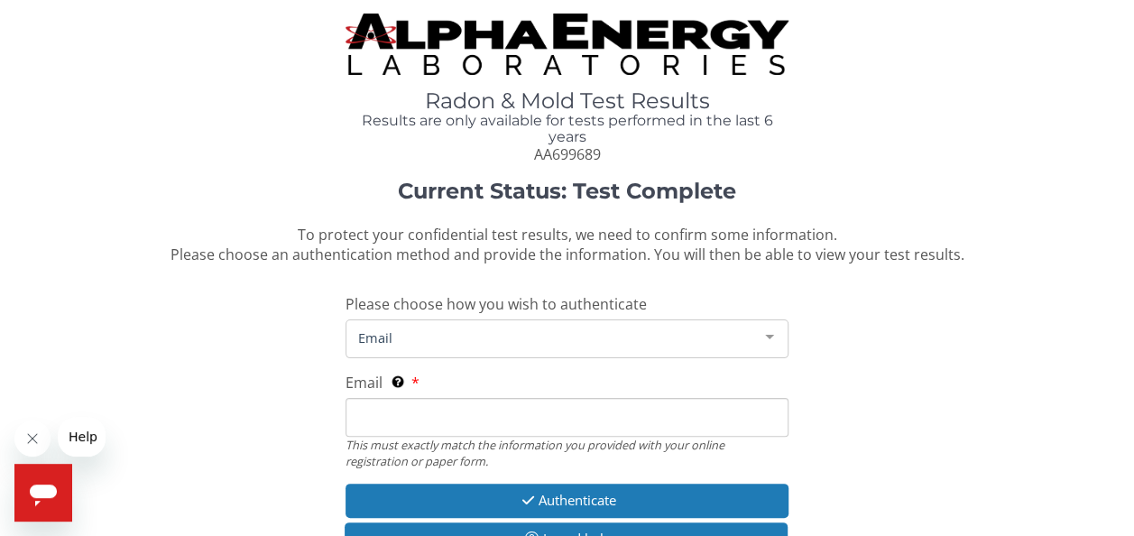
click at [567, 424] on input "Email This must exactly match the information you provided with your online reg…" at bounding box center [567, 417] width 443 height 39
type input "[EMAIL_ADDRESS][DOMAIN_NAME]"
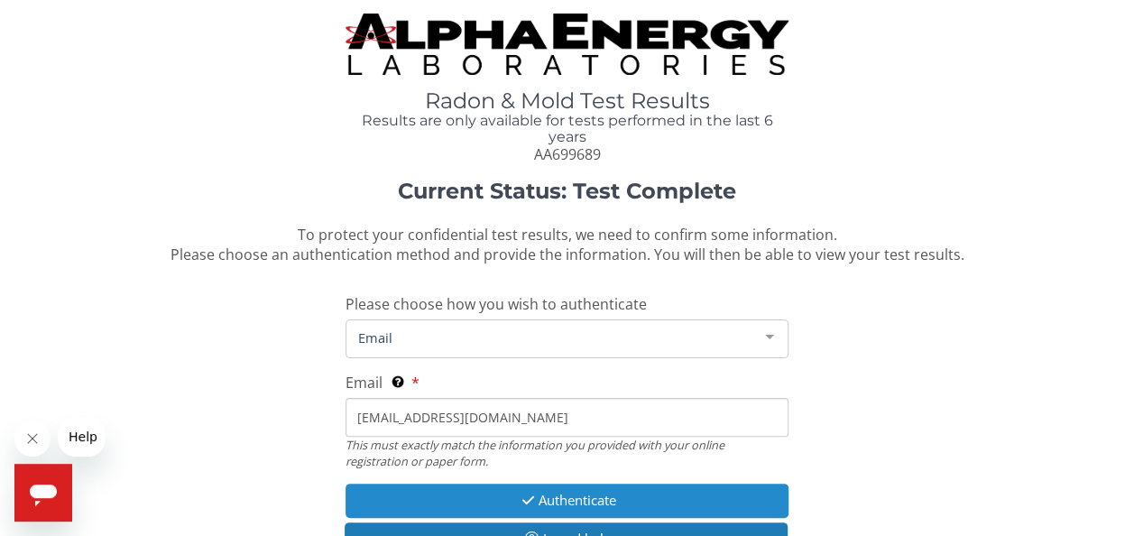
click at [558, 493] on button "Authenticate" at bounding box center [567, 500] width 443 height 33
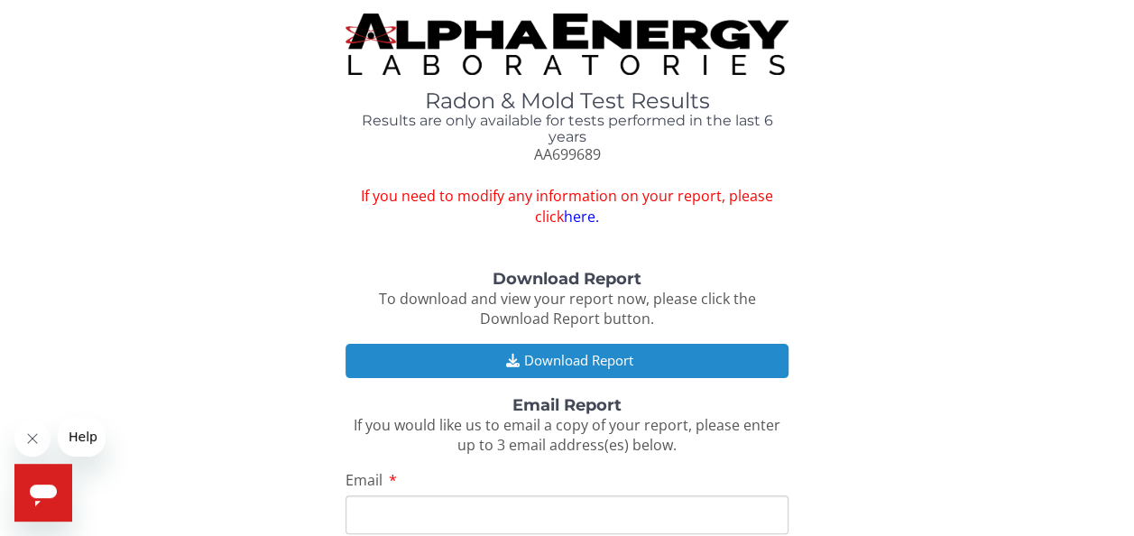
click at [580, 364] on button "Download Report" at bounding box center [567, 360] width 443 height 33
